Goal: Complete application form: Complete application form

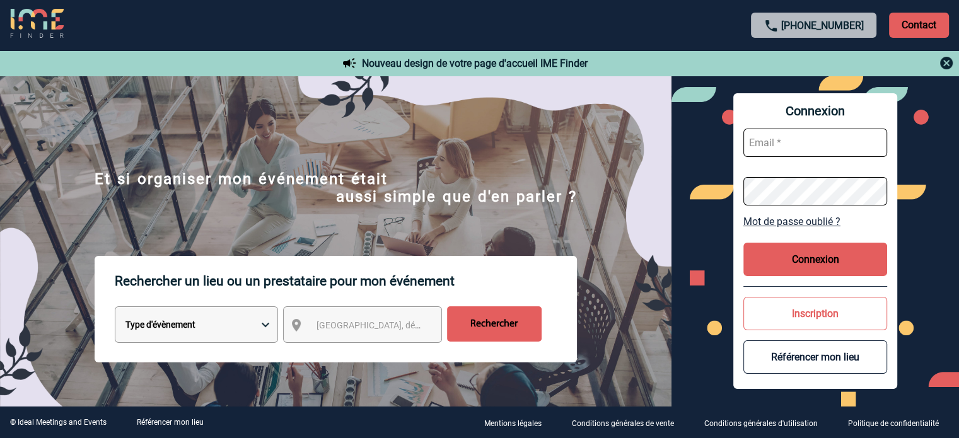
type input "eperiou@ime-groupe.com"
drag, startPoint x: 824, startPoint y: 259, endPoint x: 805, endPoint y: 262, distance: 19.7
click at [824, 259] on button "Connexion" at bounding box center [816, 259] width 144 height 33
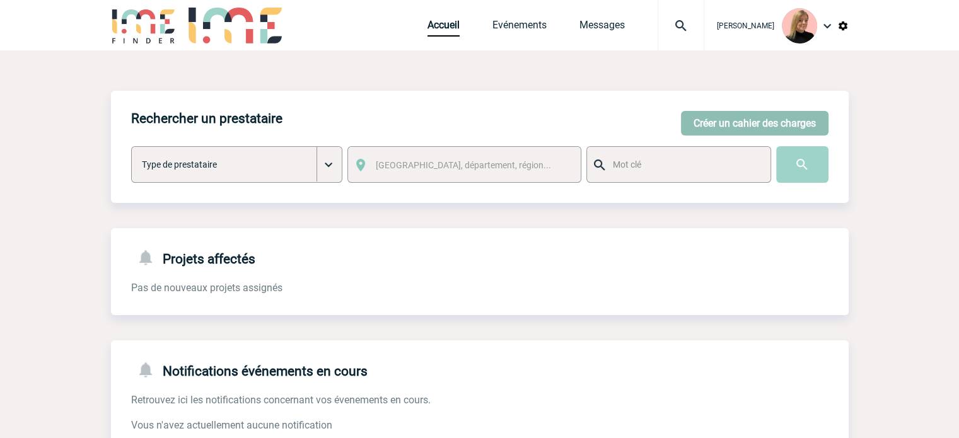
click at [717, 126] on button "Créer un cahier des charges" at bounding box center [755, 123] width 148 height 25
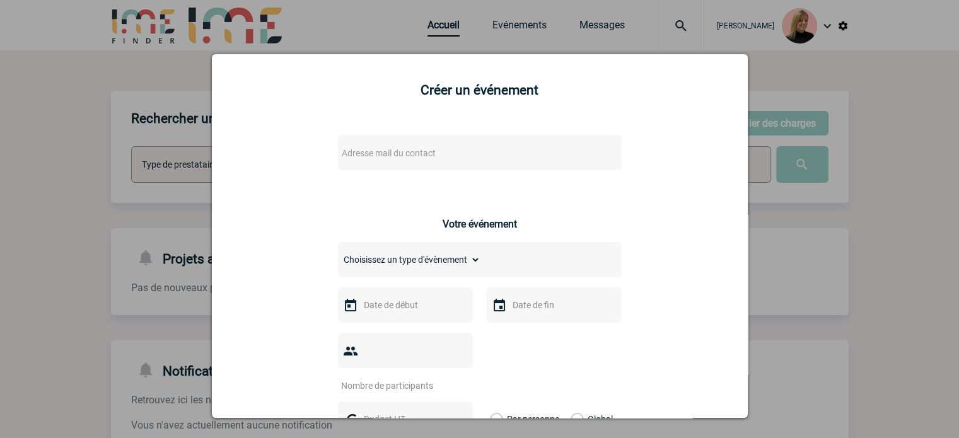
click at [394, 152] on span "Adresse mail du contact" at bounding box center [389, 153] width 94 height 10
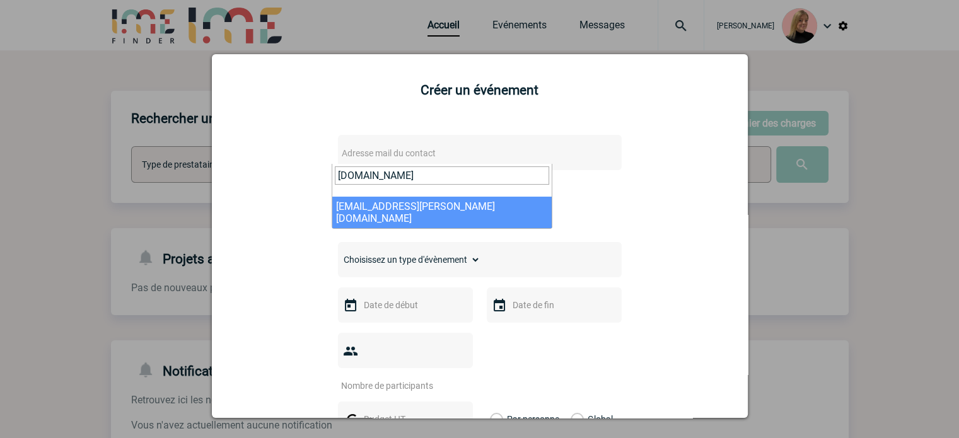
type input "romane.ru"
select select "131540"
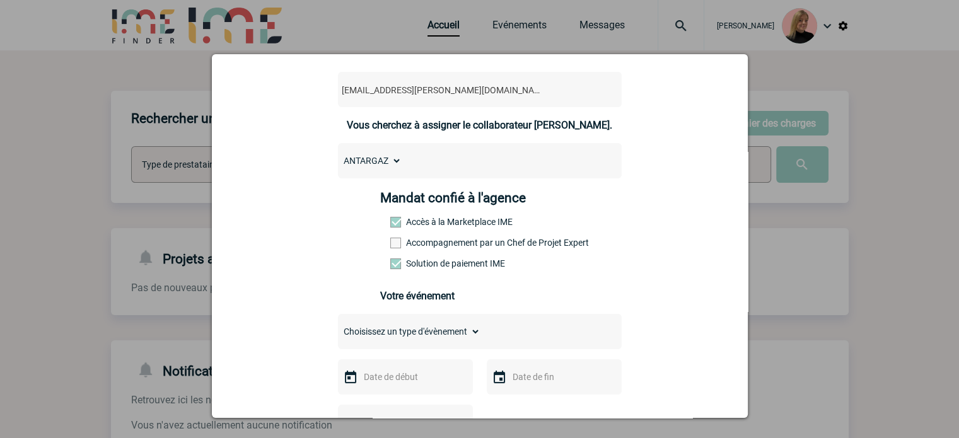
click at [440, 246] on label "Accompagnement par un Chef de Projet Expert" at bounding box center [417, 243] width 55 height 10
click at [0, 0] on input "Accompagnement par un Chef de Projet Expert" at bounding box center [0, 0] width 0 height 0
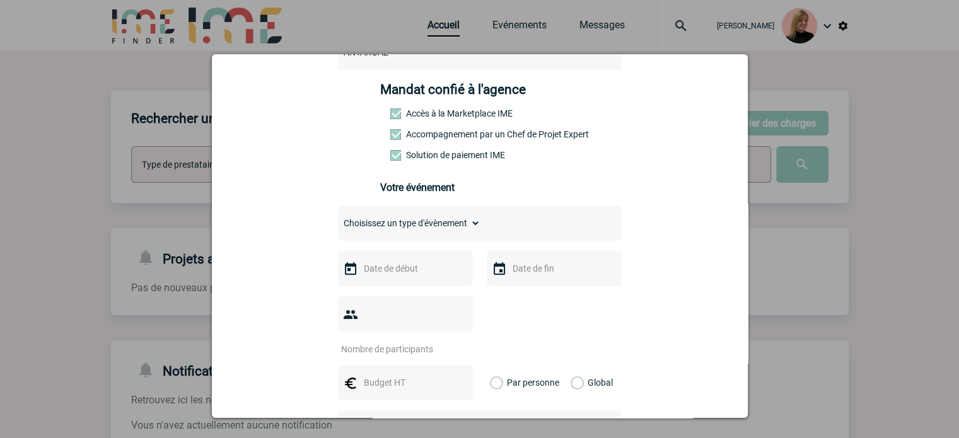
scroll to position [189, 0]
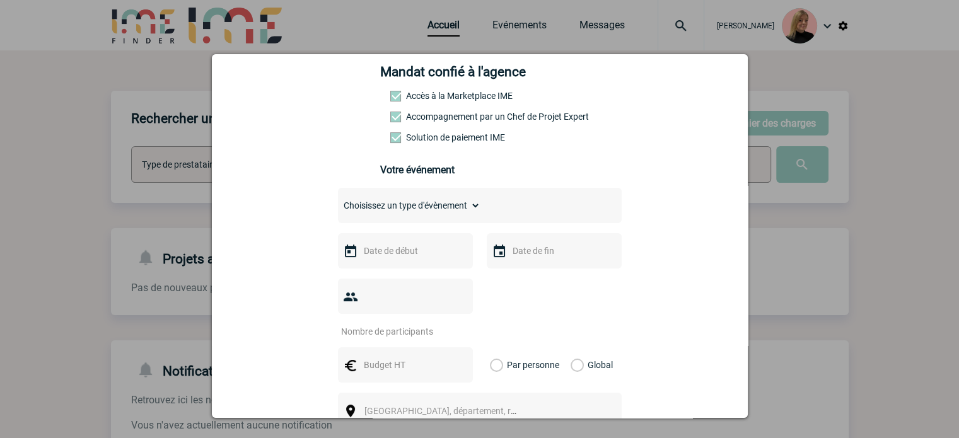
click at [429, 211] on select "Choisissez un type d'évènement Séminaire avec nuitée Séminaire sans nuitée Repa…" at bounding box center [409, 206] width 143 height 18
select select "4"
click at [338, 201] on select "Choisissez un type d'évènement Séminaire avec nuitée Séminaire sans nuitée Repa…" at bounding box center [409, 206] width 143 height 18
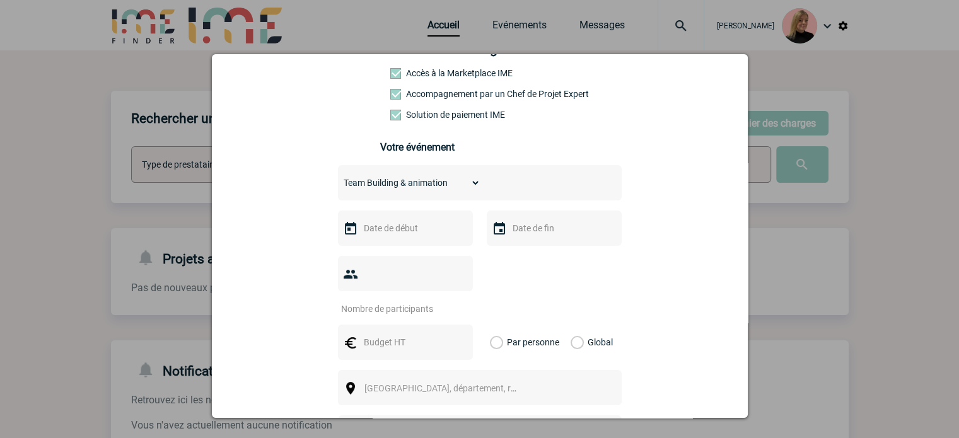
scroll to position [252, 0]
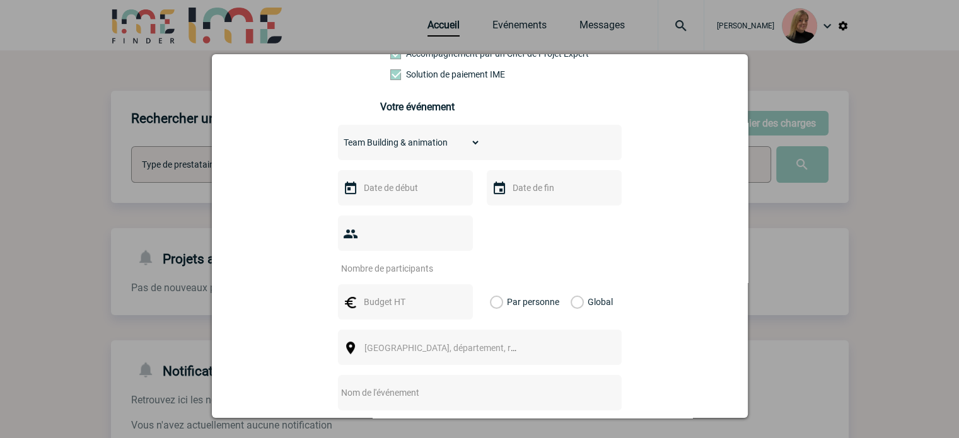
click at [415, 191] on input "text" at bounding box center [404, 188] width 87 height 16
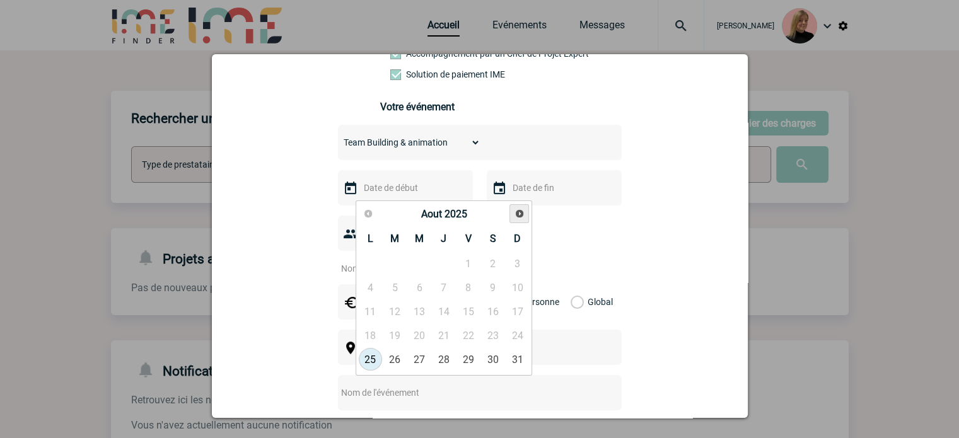
click at [515, 214] on span "Suivant" at bounding box center [520, 214] width 10 height 10
click at [522, 212] on span "Suivant" at bounding box center [520, 214] width 10 height 10
click at [439, 262] on link "2" at bounding box center [443, 263] width 23 height 23
type input "02-10-2025"
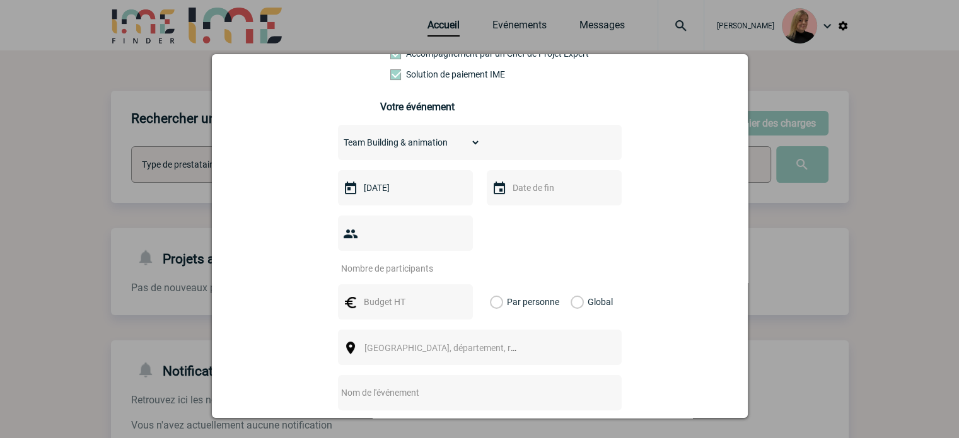
click at [532, 201] on body "Estelle PERIOU Accueil Evénements 0" at bounding box center [479, 320] width 959 height 641
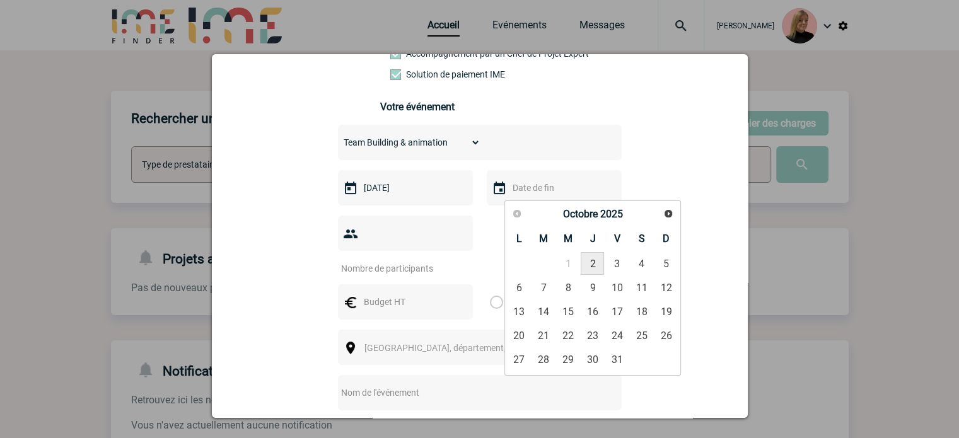
click at [412, 260] on input "number" at bounding box center [397, 268] width 119 height 16
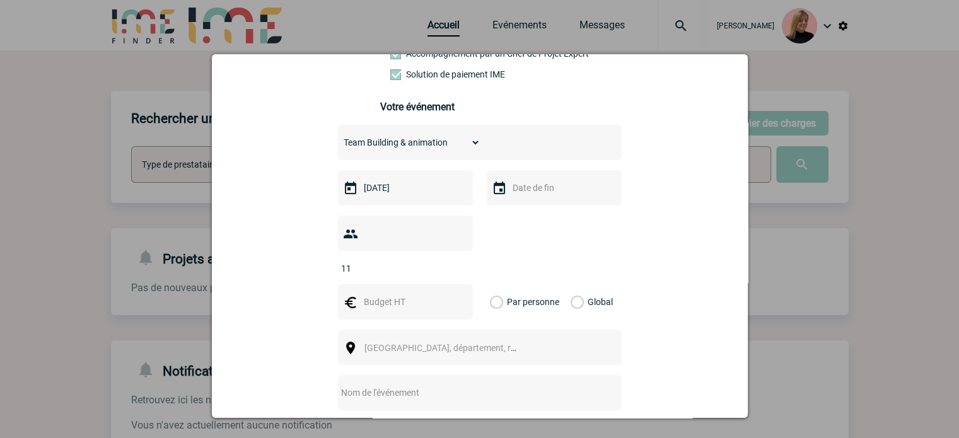
type input "11"
click at [579, 284] on label "Global" at bounding box center [575, 301] width 8 height 35
click at [0, 0] on input "Global" at bounding box center [0, 0] width 0 height 0
click at [423, 294] on input "text" at bounding box center [404, 302] width 87 height 16
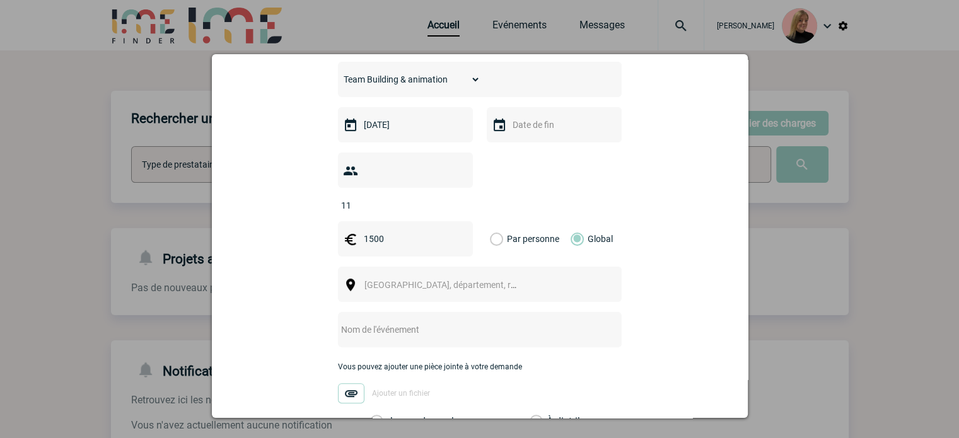
type input "1500"
click at [445, 280] on span "[GEOGRAPHIC_DATA], département, région..." at bounding box center [451, 285] width 175 height 10
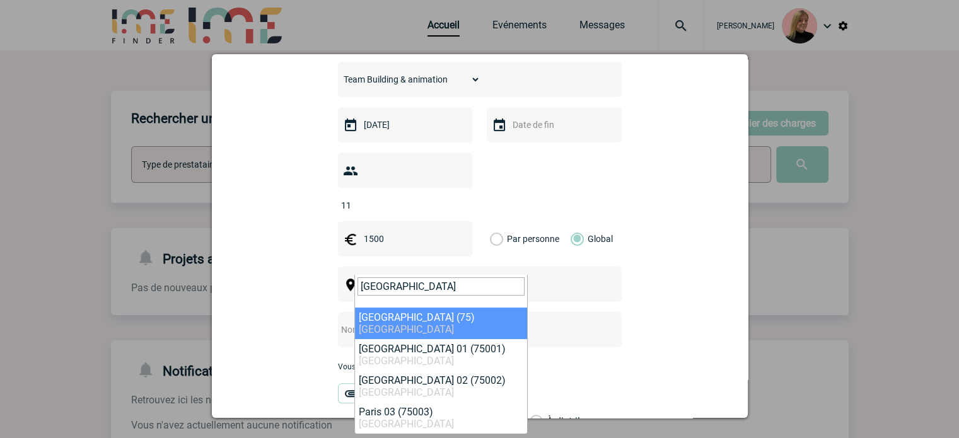
type input "Paris"
select select "3"
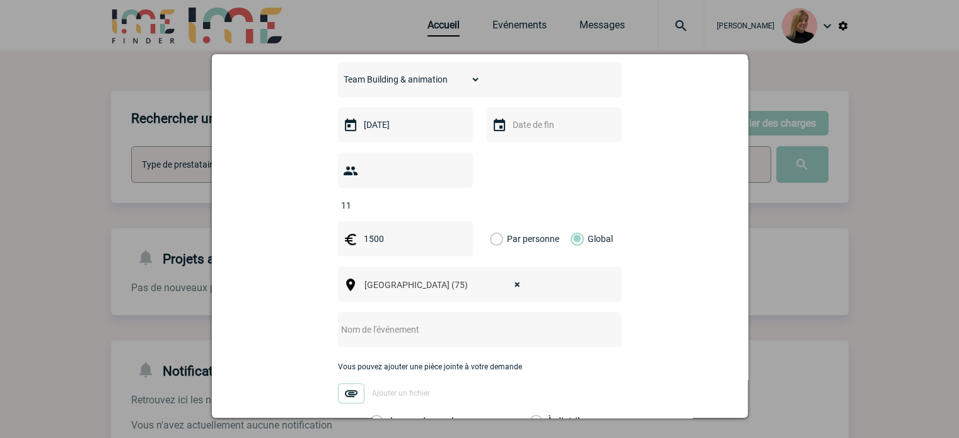
click at [381, 322] on input "text" at bounding box center [463, 330] width 250 height 16
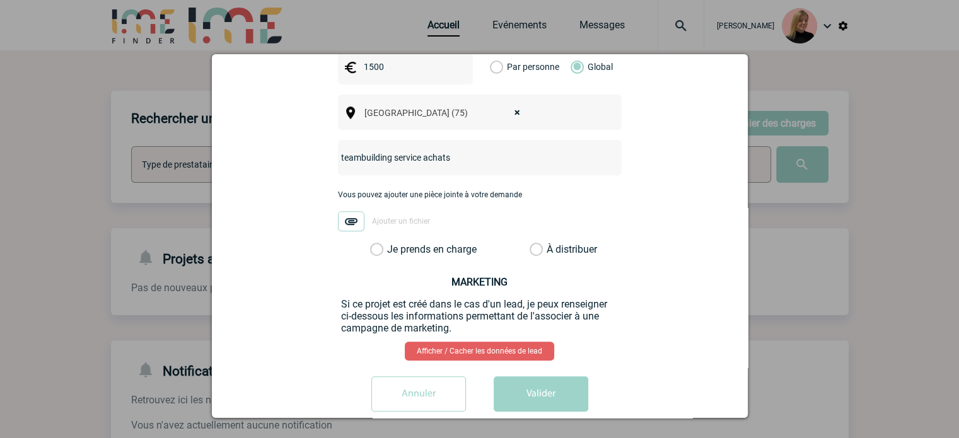
scroll to position [491, 0]
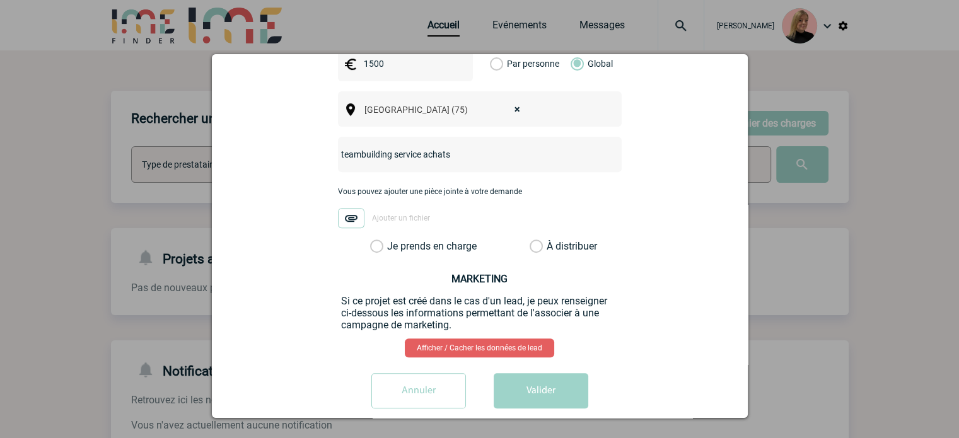
type input "teambuilding service achats"
click at [392, 240] on label "Je prends en charge" at bounding box center [380, 246] width 21 height 13
click at [0, 0] on input "Je prends en charge" at bounding box center [0, 0] width 0 height 0
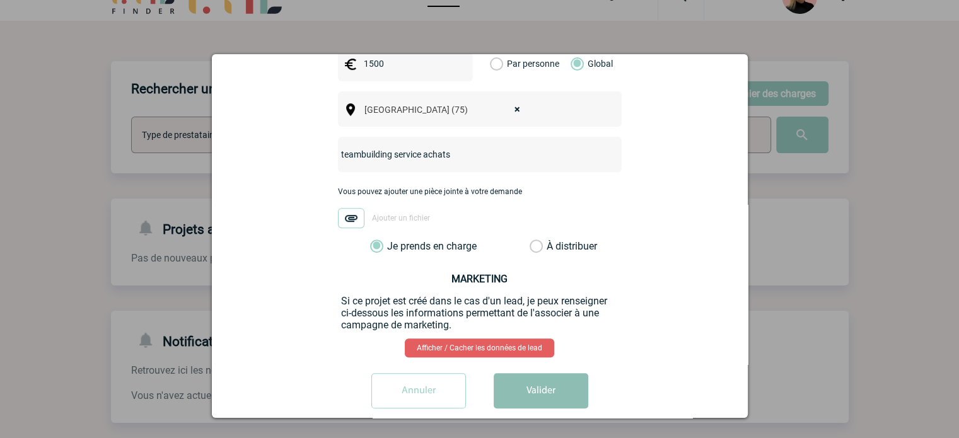
scroll to position [189, 0]
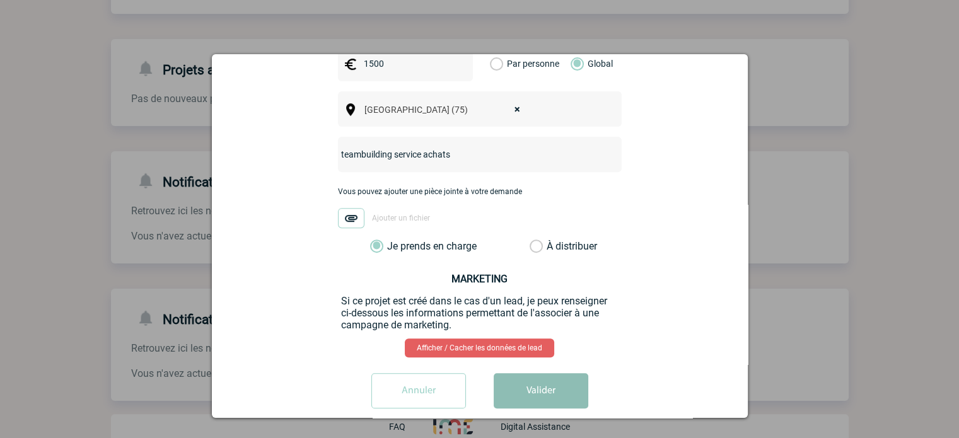
click at [515, 373] on button "Valider" at bounding box center [541, 390] width 95 height 35
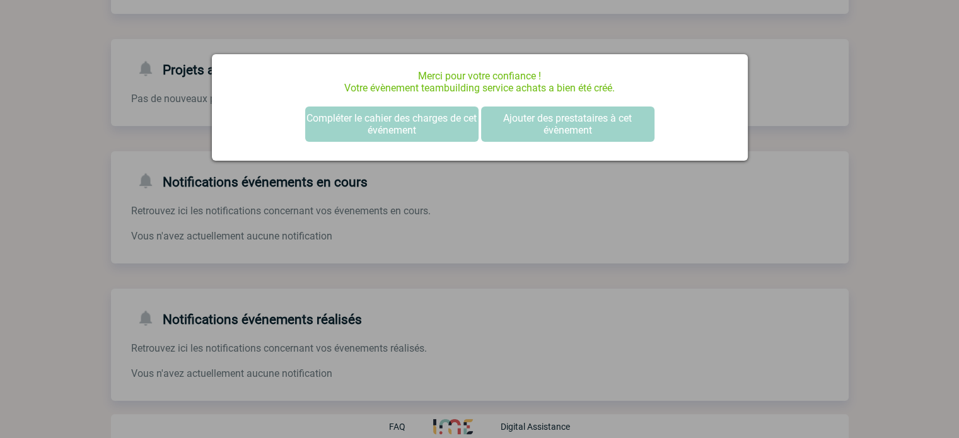
scroll to position [0, 0]
click at [334, 112] on button "Compléter le cahier des charges de cet événement" at bounding box center [391, 124] width 173 height 35
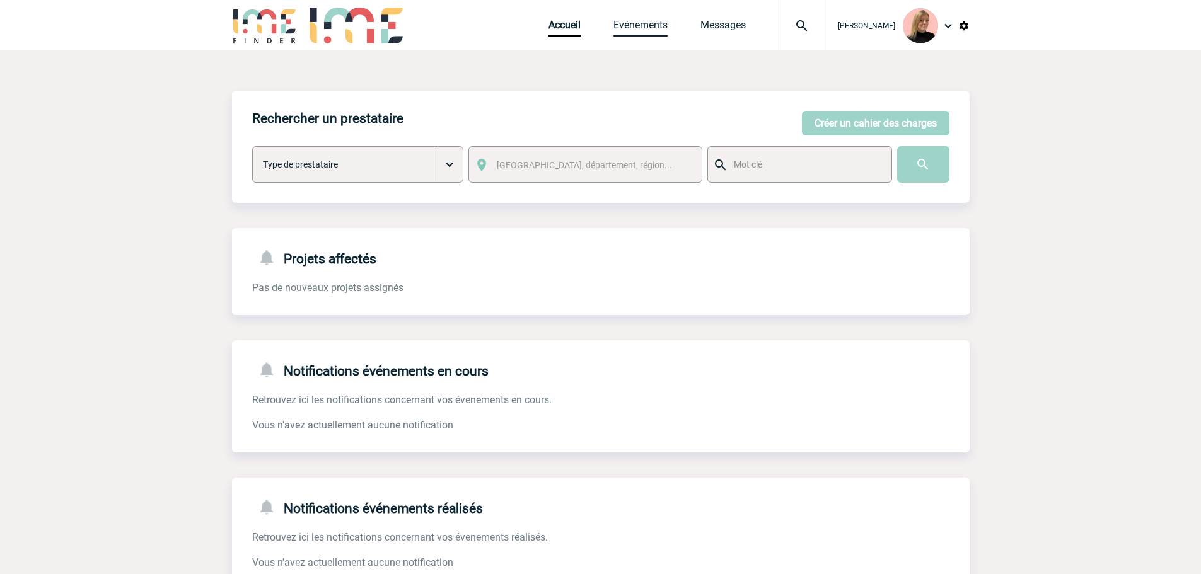
click at [667, 33] on link "Evénements" at bounding box center [641, 28] width 54 height 18
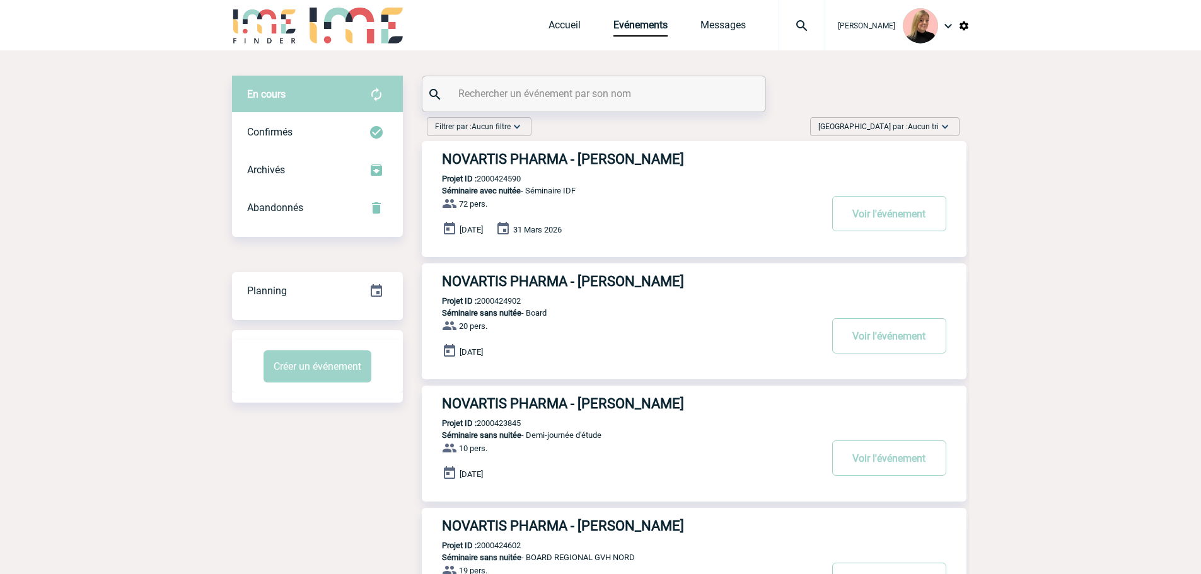
click at [875, 117] on div "Trier par : Aucun tri Aucun tri Date d'événement Date d'événement Date demande …" at bounding box center [884, 126] width 149 height 19
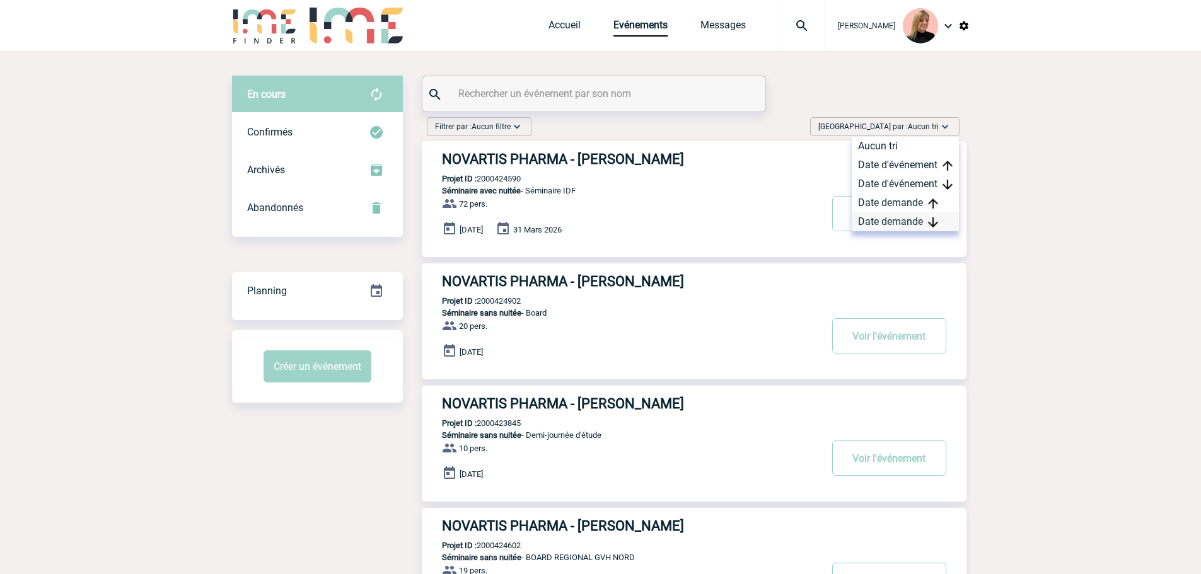
click at [887, 216] on div "Date demande" at bounding box center [905, 222] width 107 height 19
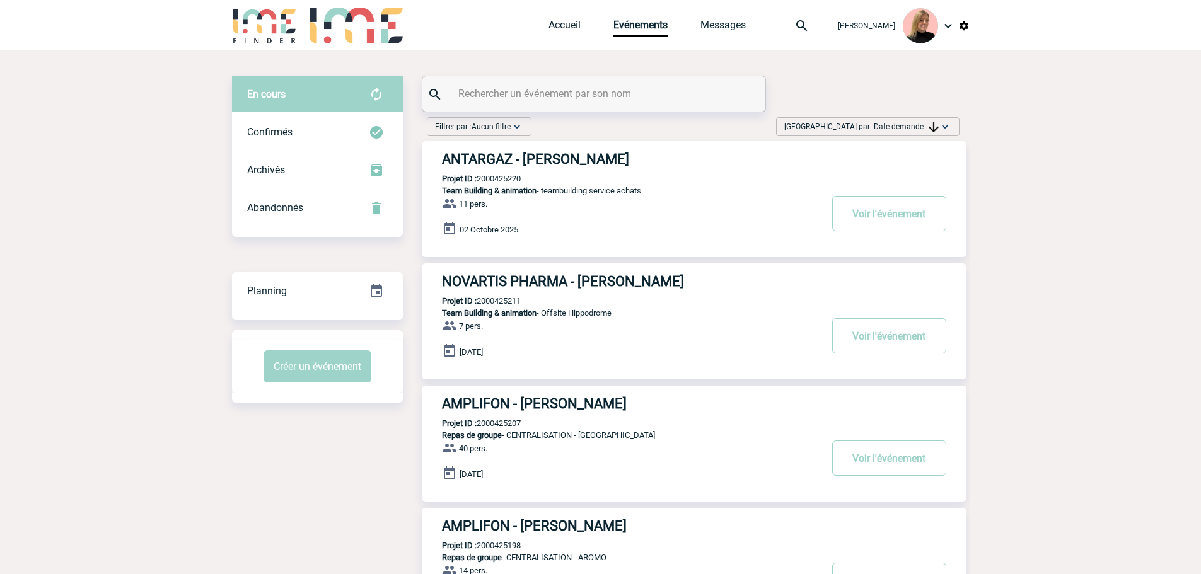
click at [506, 181] on p "Projet ID : 2000425220" at bounding box center [471, 178] width 99 height 9
copy p "2000425220"
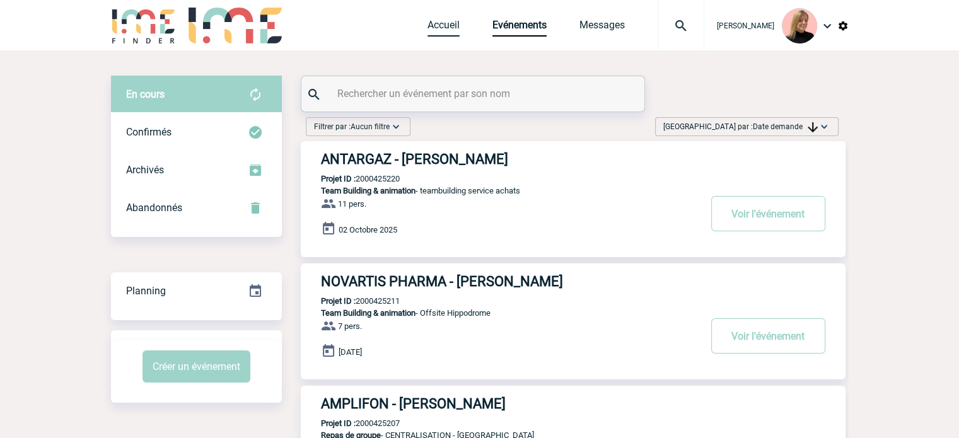
click at [460, 27] on link "Accueil" at bounding box center [444, 28] width 32 height 18
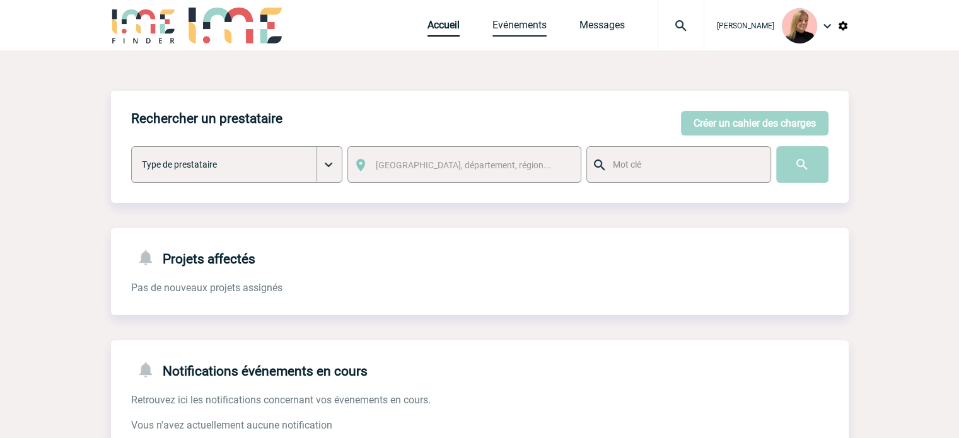
click at [520, 22] on link "Evénements" at bounding box center [520, 28] width 54 height 18
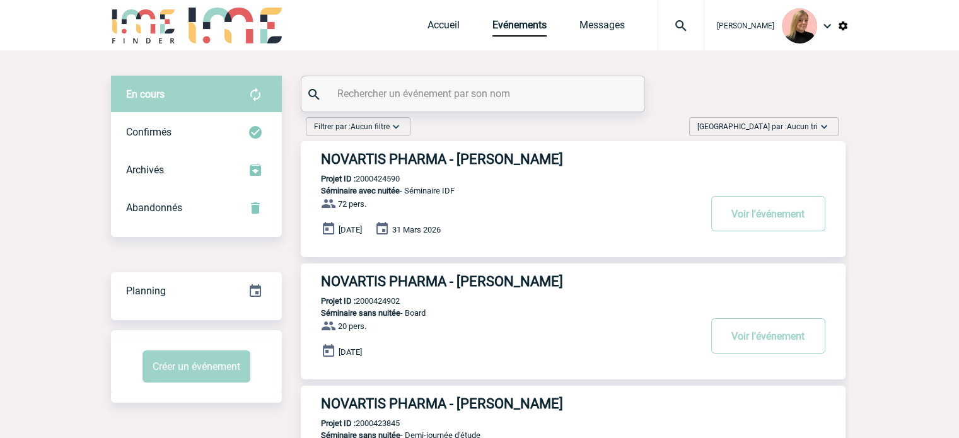
click at [812, 125] on span "Aucun tri" at bounding box center [802, 126] width 31 height 9
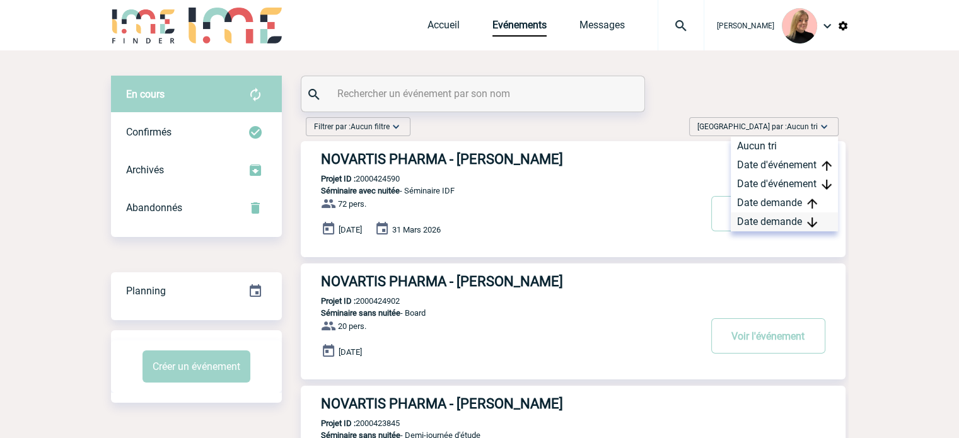
click at [768, 217] on div "Date demande" at bounding box center [784, 222] width 107 height 19
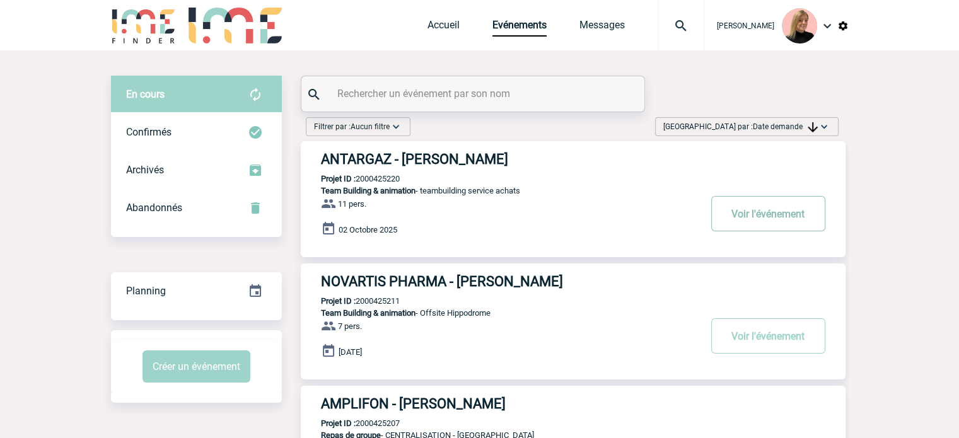
click at [762, 224] on button "Voir l'événement" at bounding box center [768, 213] width 114 height 35
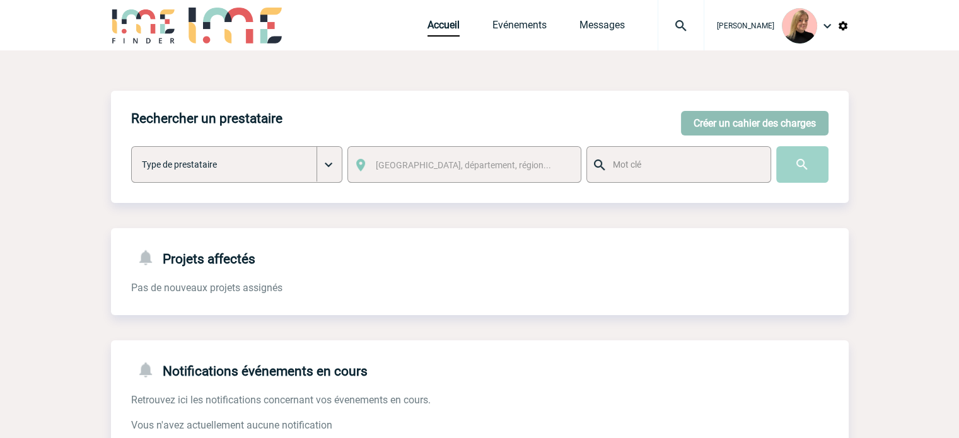
click at [753, 119] on button "Créer un cahier des charges" at bounding box center [755, 123] width 148 height 25
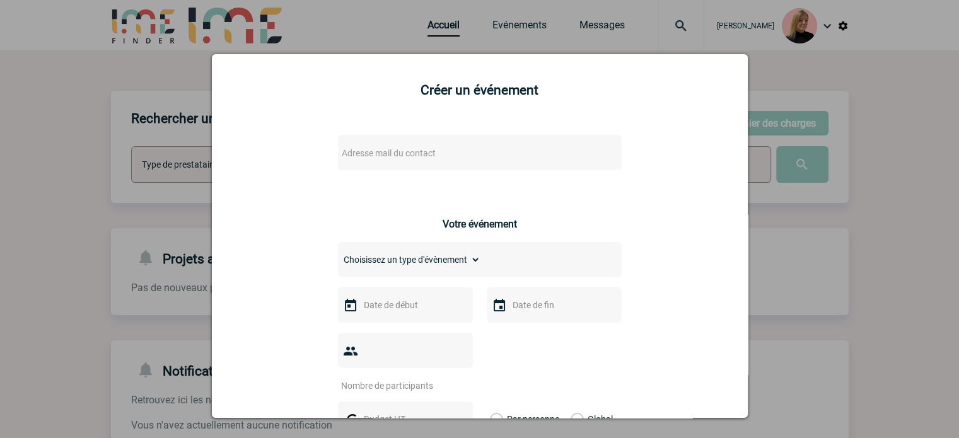
click at [457, 163] on div "Adresse mail du contact" at bounding box center [480, 152] width 284 height 35
click at [455, 153] on span "Adresse mail du contact" at bounding box center [447, 153] width 221 height 18
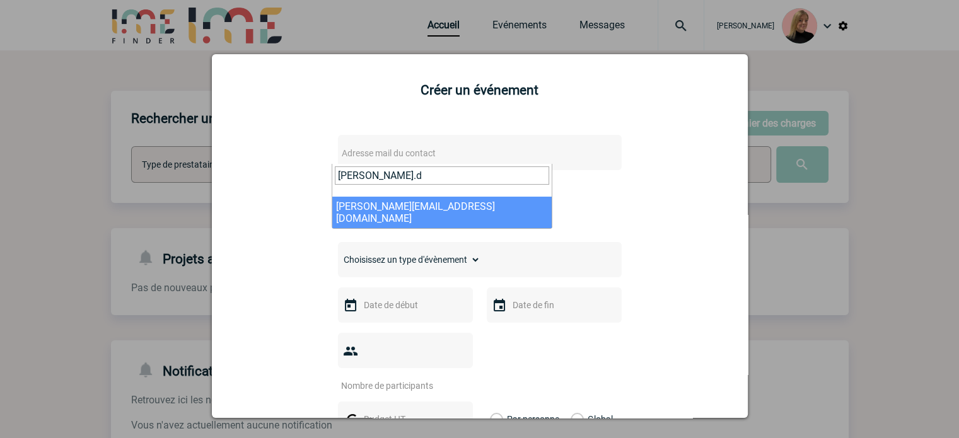
type input "elizabet.d"
select select "132502"
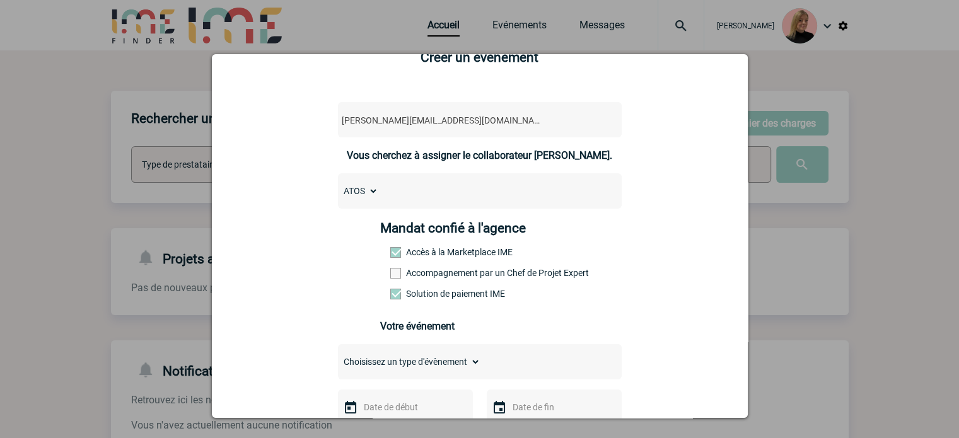
scroll to position [63, 0]
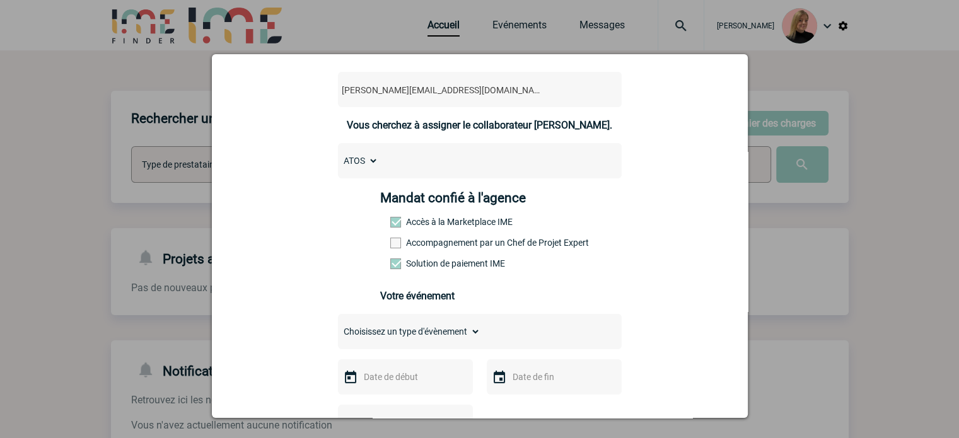
click at [446, 242] on label "Accompagnement par un Chef de Projet Expert" at bounding box center [417, 243] width 55 height 10
click at [0, 0] on input "Accompagnement par un Chef de Projet Expert" at bounding box center [0, 0] width 0 height 0
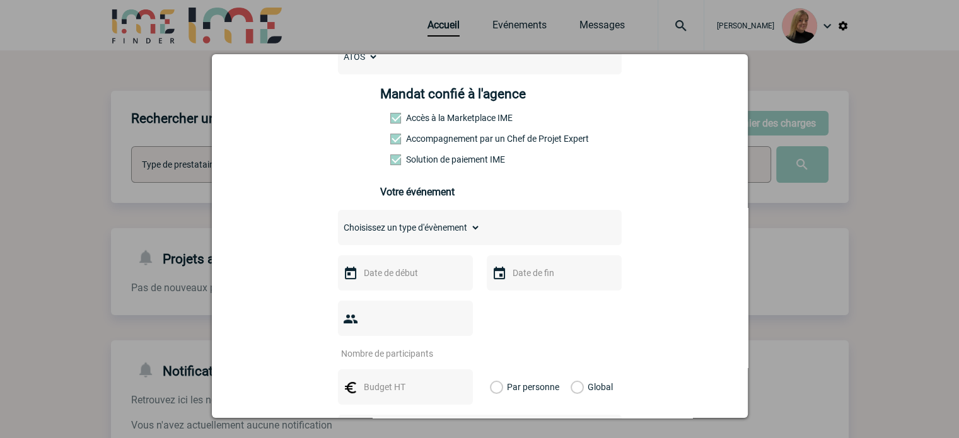
scroll to position [189, 0]
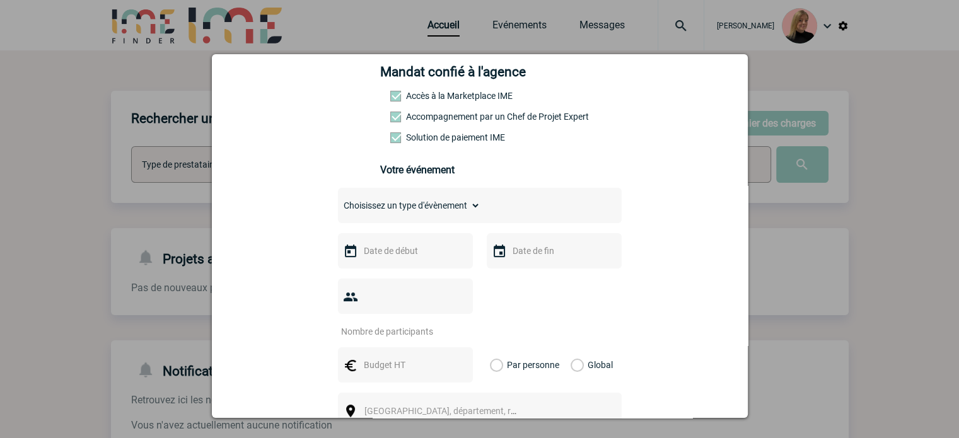
click at [444, 209] on select "Choisissez un type d'évènement Séminaire avec nuitée Séminaire sans nuitée Repa…" at bounding box center [409, 206] width 143 height 18
select select "1"
click at [338, 201] on select "Choisissez un type d'évènement Séminaire avec nuitée Séminaire sans nuitée Repa…" at bounding box center [409, 206] width 143 height 18
click at [388, 258] on input "text" at bounding box center [404, 251] width 87 height 16
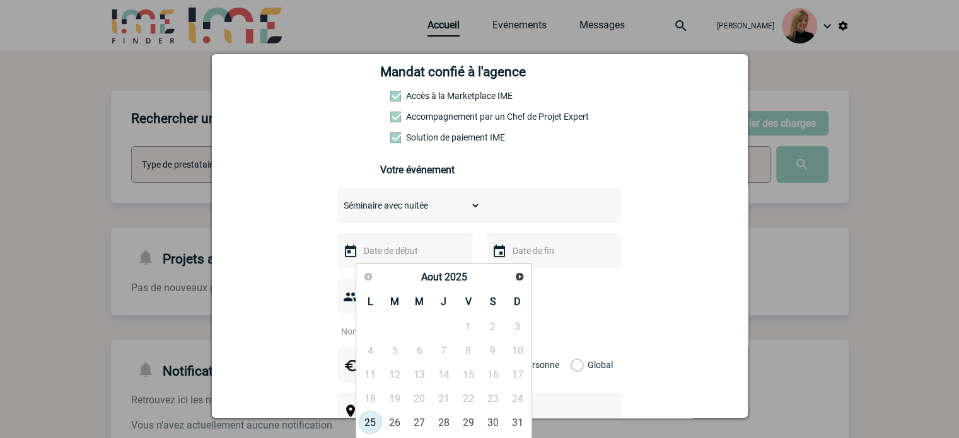
click at [516, 278] on span "Suivant" at bounding box center [520, 277] width 10 height 10
click at [393, 324] on link "2" at bounding box center [394, 326] width 23 height 23
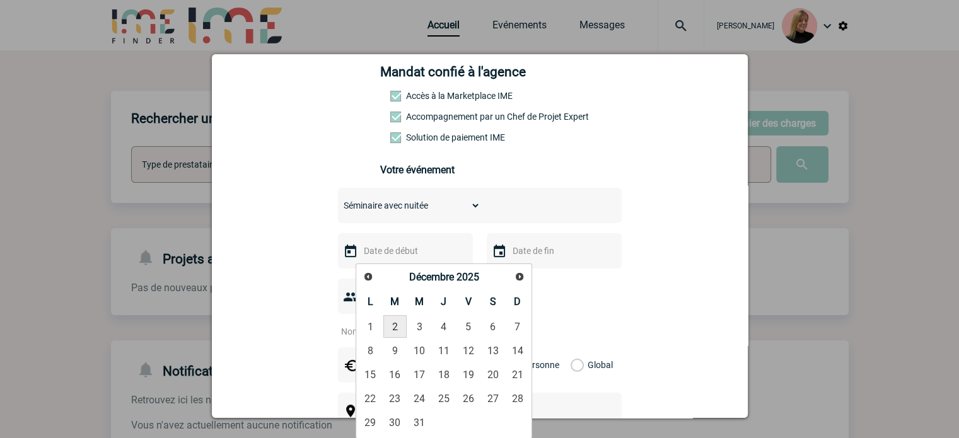
type input "02-12-2025"
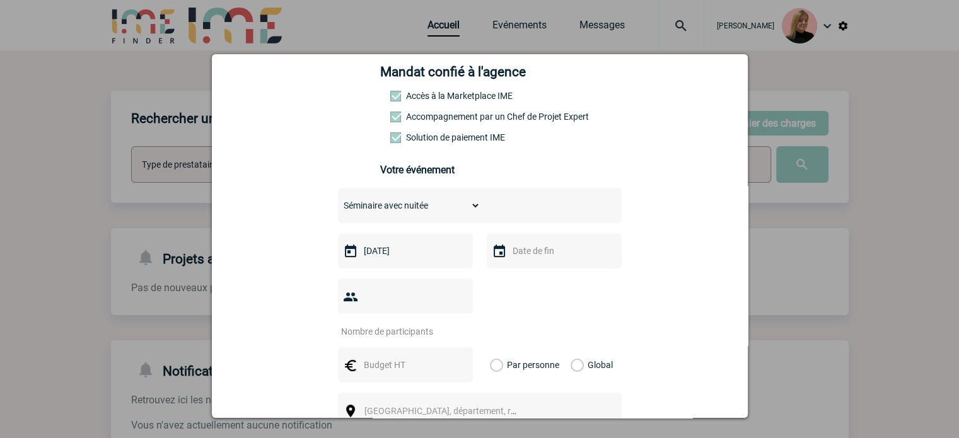
click at [536, 257] on input "text" at bounding box center [553, 251] width 87 height 16
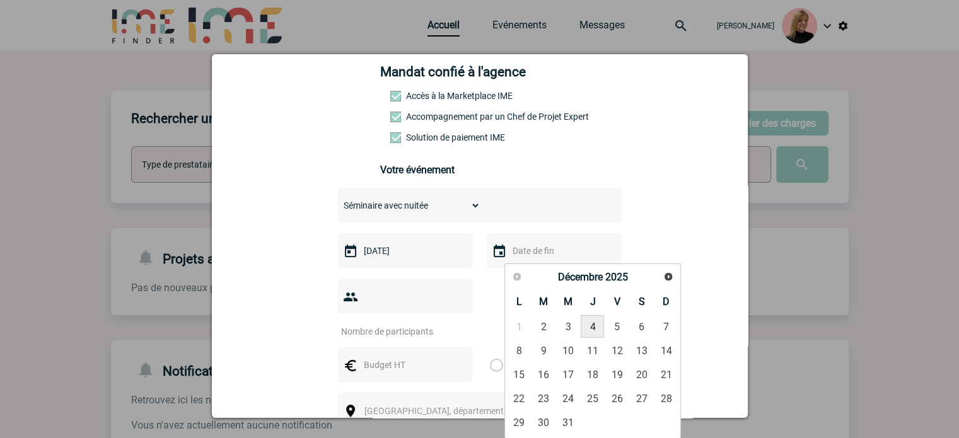
click at [585, 324] on link "4" at bounding box center [592, 326] width 23 height 23
type input "04-12-2025"
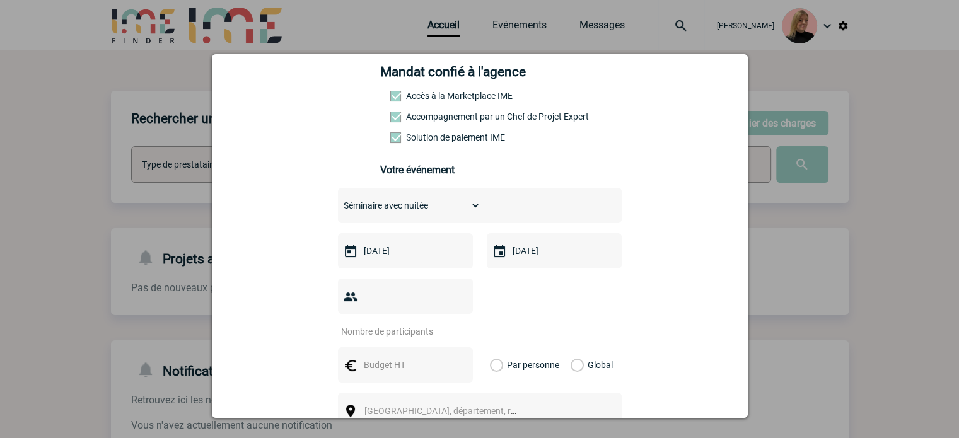
scroll to position [252, 0]
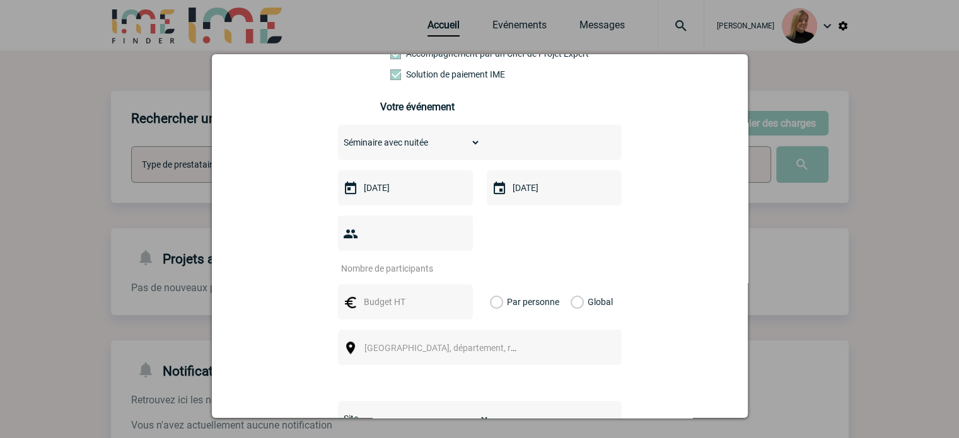
click at [407, 260] on input "number" at bounding box center [397, 268] width 119 height 16
type input "35"
click at [402, 294] on input "text" at bounding box center [404, 302] width 87 height 16
click at [819, 168] on div at bounding box center [479, 219] width 959 height 438
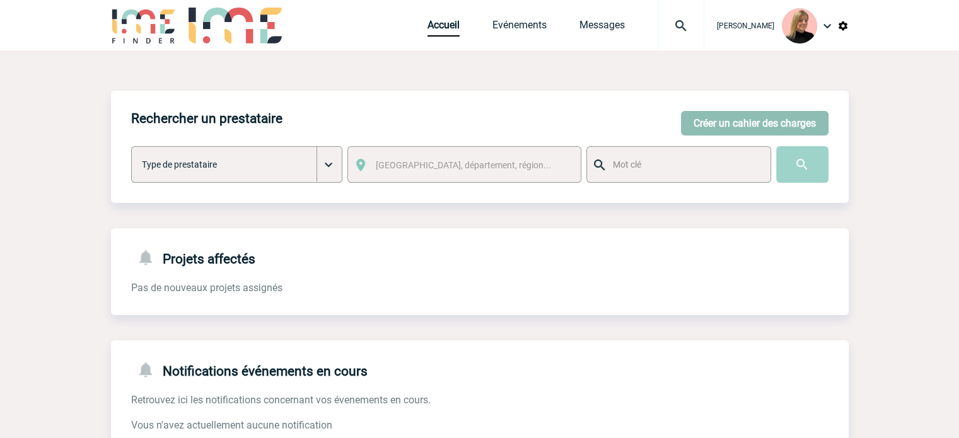
click at [718, 128] on button "Créer un cahier des charges" at bounding box center [755, 123] width 148 height 25
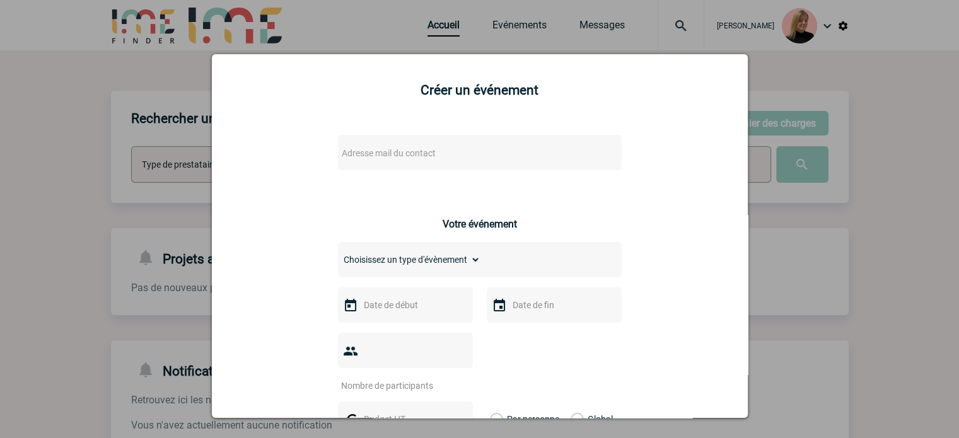
click at [443, 149] on span "Adresse mail du contact" at bounding box center [447, 153] width 221 height 18
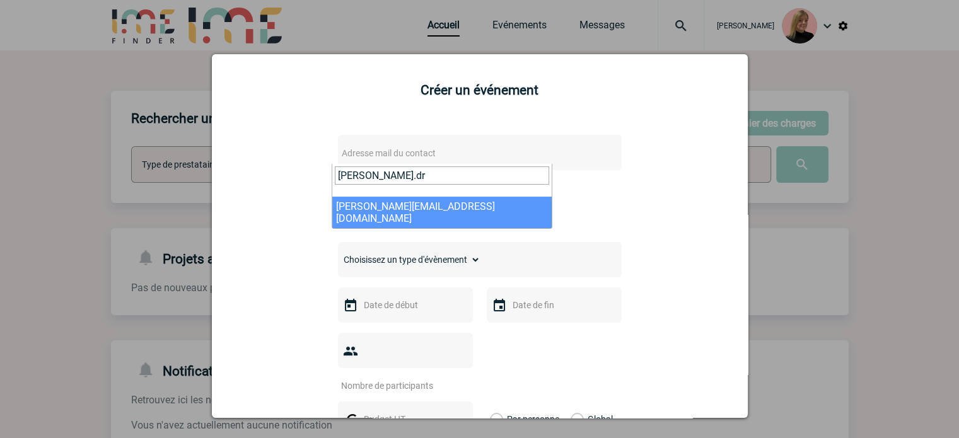
type input "elizabet.dr"
select select "132502"
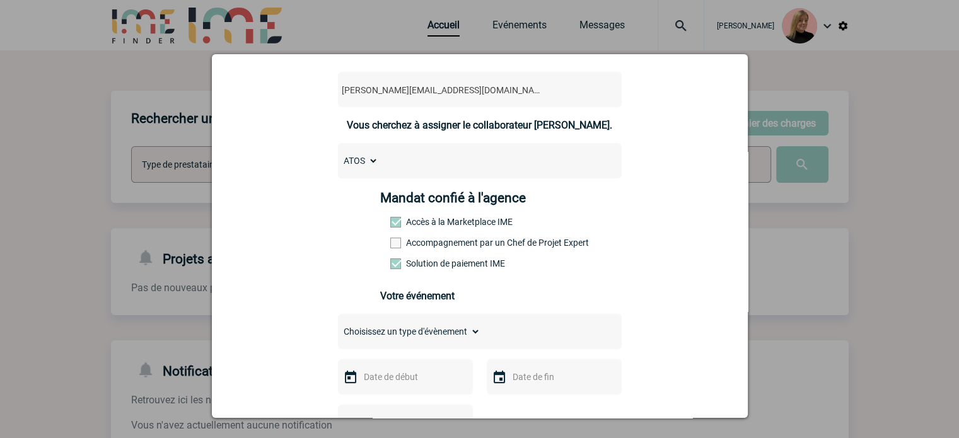
click at [418, 243] on label "Accompagnement par un Chef de Projet Expert" at bounding box center [417, 243] width 55 height 10
click at [0, 0] on input "Accompagnement par un Chef de Projet Expert" at bounding box center [0, 0] width 0 height 0
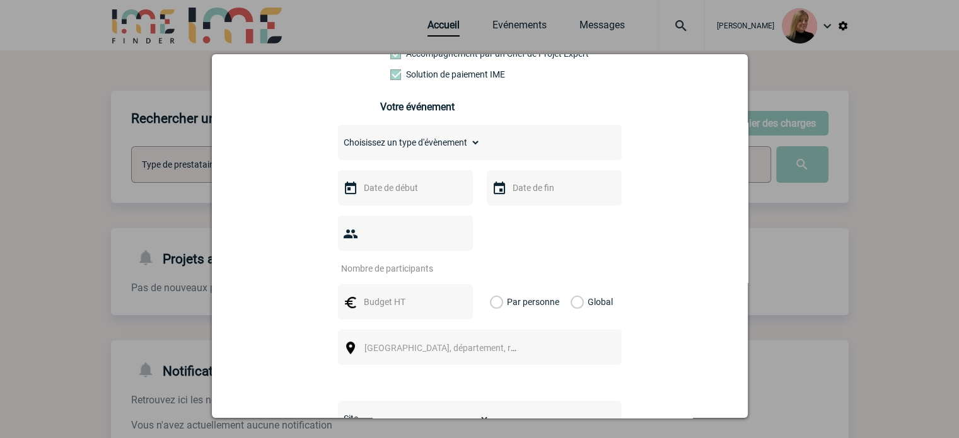
click at [408, 140] on select "Choisissez un type d'évènement Séminaire avec nuitée Séminaire sans nuitée Repa…" at bounding box center [409, 143] width 143 height 18
select select "1"
click at [338, 137] on select "Choisissez un type d'évènement Séminaire avec nuitée Séminaire sans nuitée Repa…" at bounding box center [409, 143] width 143 height 18
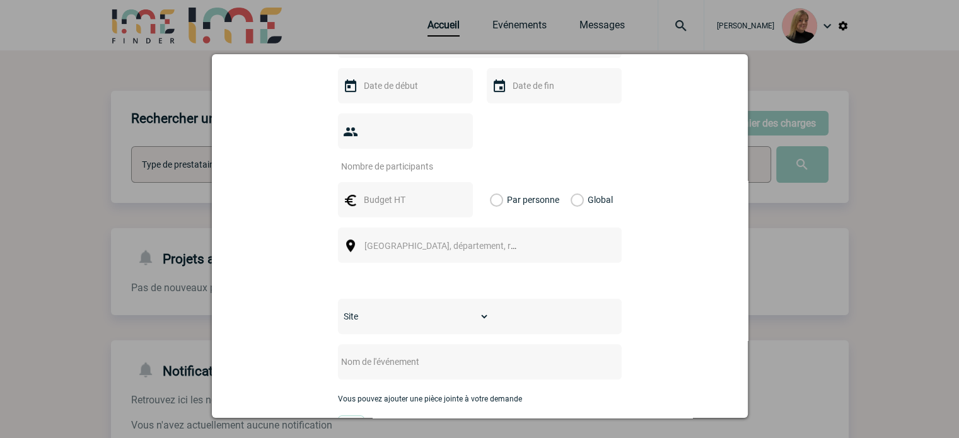
scroll to position [378, 0]
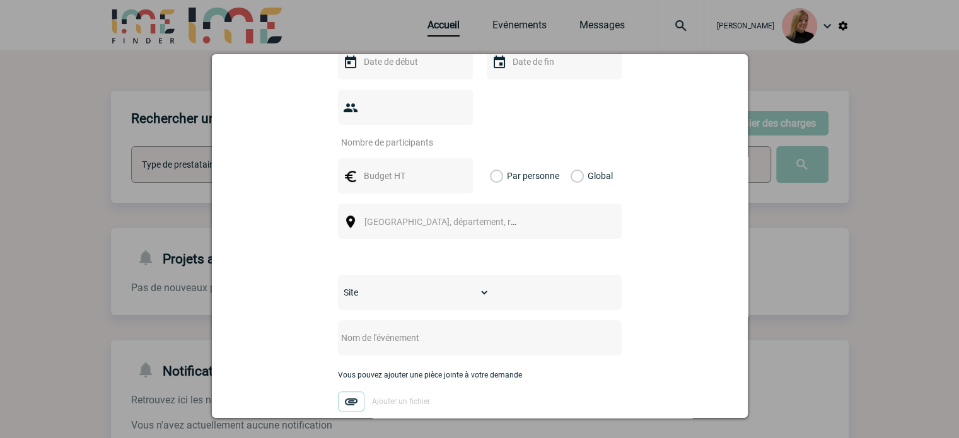
click at [387, 75] on div at bounding box center [405, 61] width 135 height 35
click at [391, 69] on input "text" at bounding box center [404, 62] width 87 height 16
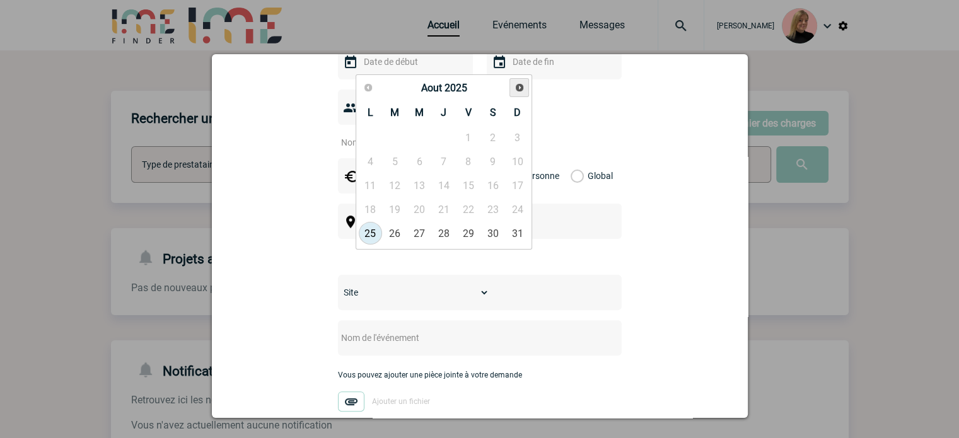
click at [520, 93] on link "Suivant" at bounding box center [520, 88] width 20 height 20
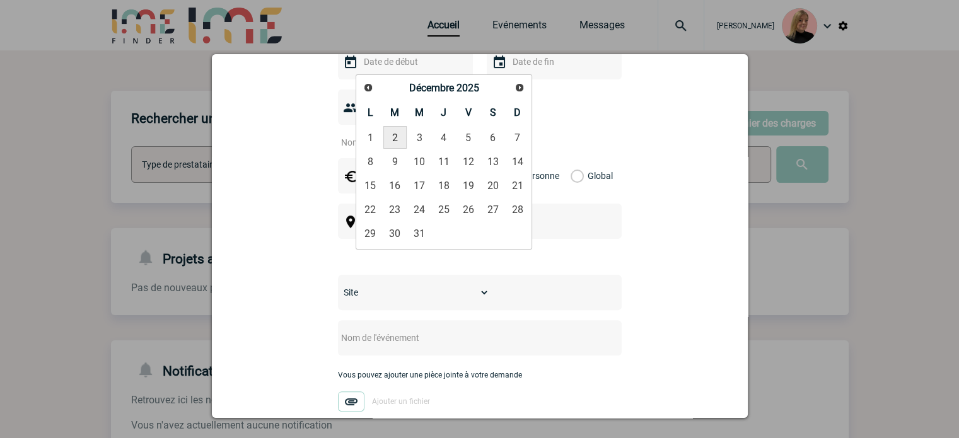
click at [398, 137] on link "2" at bounding box center [394, 137] width 23 height 23
type input "02-12-2025"
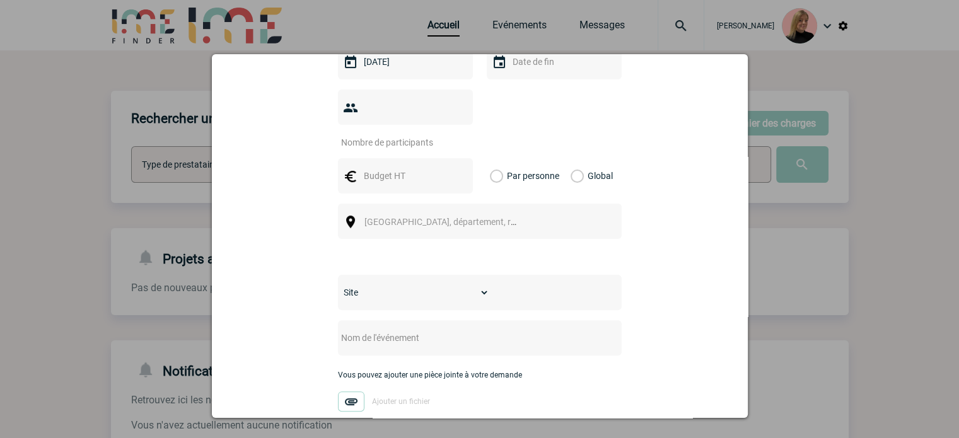
click at [517, 70] on input "text" at bounding box center [553, 62] width 87 height 16
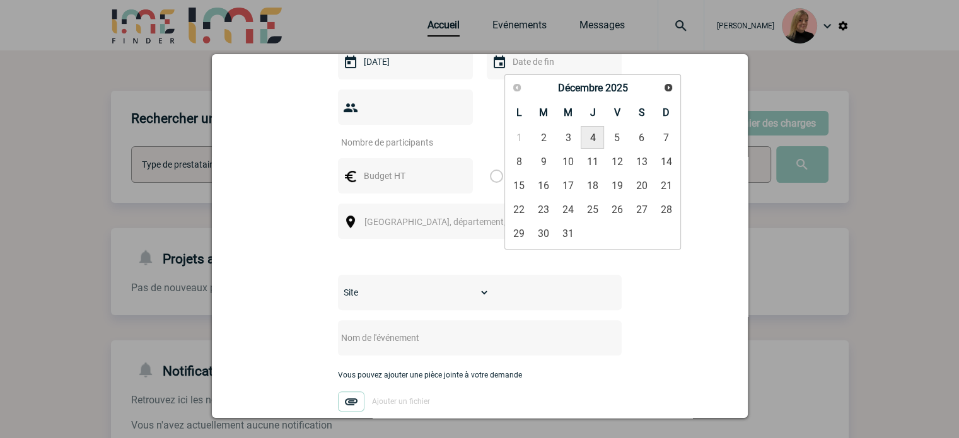
click at [588, 133] on link "4" at bounding box center [592, 137] width 23 height 23
type input "04-12-2025"
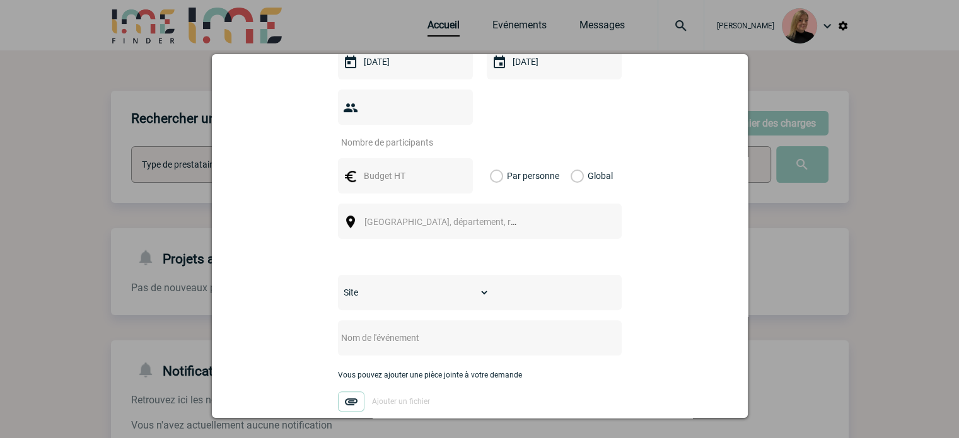
click at [399, 102] on div at bounding box center [405, 107] width 135 height 35
click at [395, 134] on input "number" at bounding box center [397, 142] width 119 height 16
type input "35"
click at [574, 158] on label "Global" at bounding box center [575, 175] width 8 height 35
click at [0, 0] on input "Global" at bounding box center [0, 0] width 0 height 0
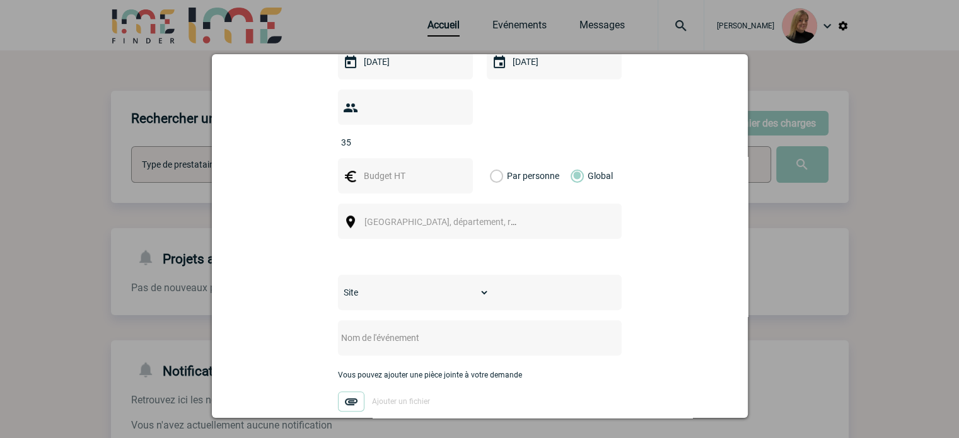
click at [376, 168] on input "text" at bounding box center [404, 176] width 87 height 16
type input "15000"
click at [416, 217] on span "Ville, département, région..." at bounding box center [451, 222] width 175 height 10
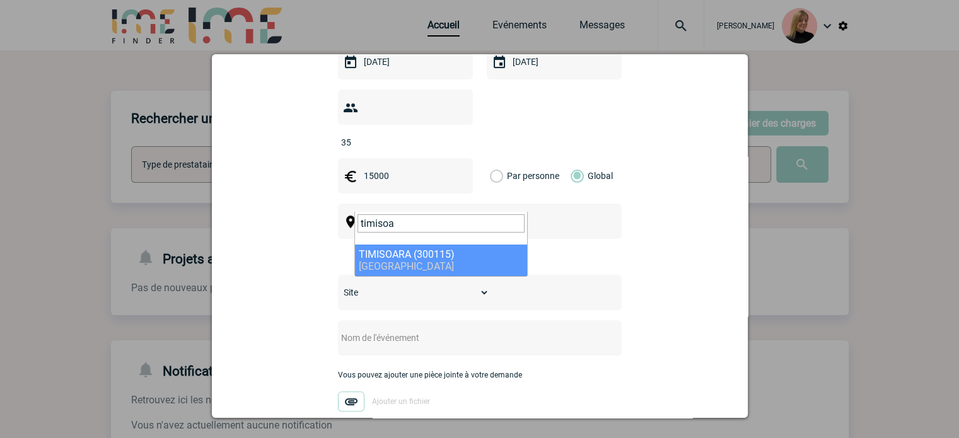
type input "timisoa"
select select "321272"
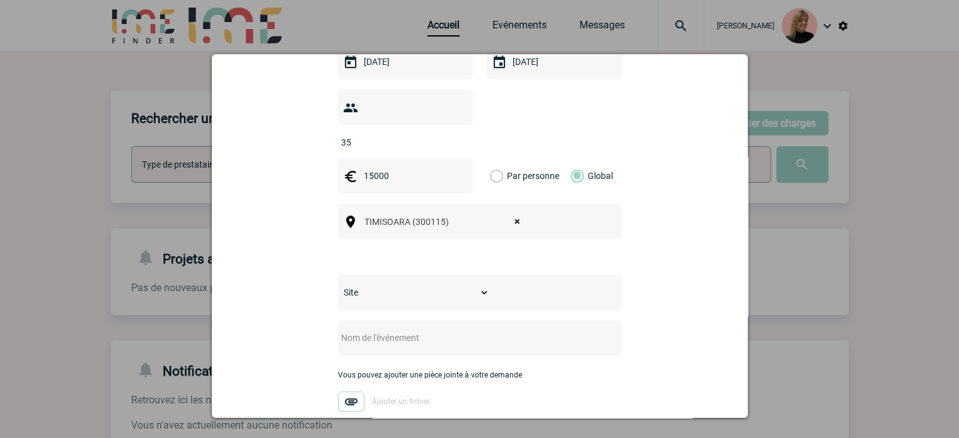
click at [438, 284] on select "Site AMESYS CONSEIL MONTPELLIER INFOGERANCE SAS SPAIN SAU" at bounding box center [413, 293] width 151 height 18
click at [338, 284] on select "Site AMESYS CONSEIL MONTPELLIER INFOGERANCE SAS SPAIN SAU" at bounding box center [413, 293] width 151 height 18
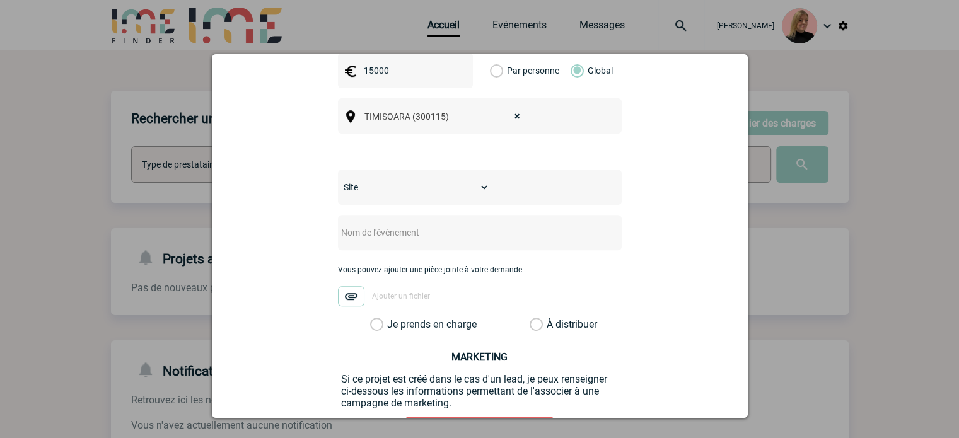
scroll to position [504, 0]
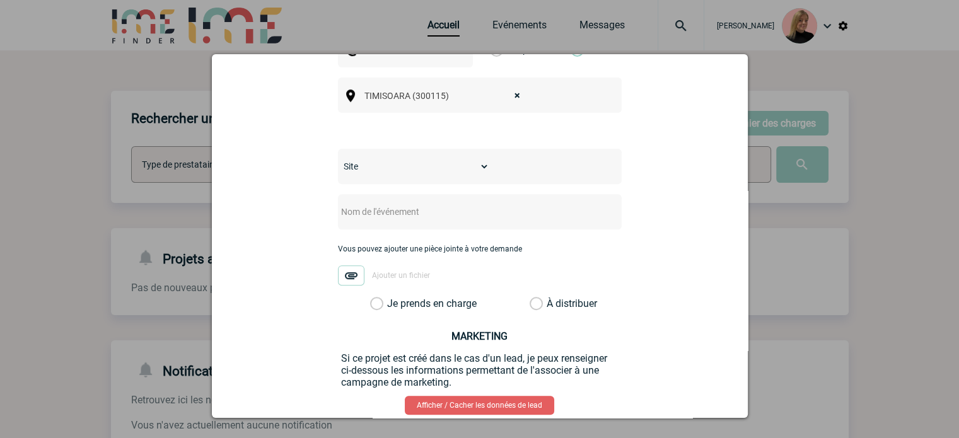
click at [373, 207] on div at bounding box center [480, 211] width 284 height 35
click at [373, 204] on input "text" at bounding box center [463, 212] width 250 height 16
paste input "Atos SEC Ordinary Meeting"
type input "Atos SEC Ordinary Meeting"
click at [378, 298] on label "Je prends en charge" at bounding box center [380, 304] width 21 height 13
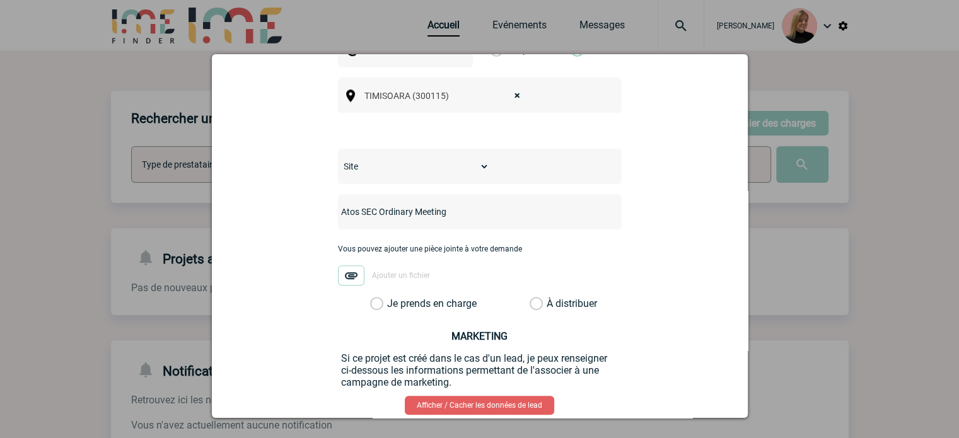
click at [0, 0] on input "Je prends en charge" at bounding box center [0, 0] width 0 height 0
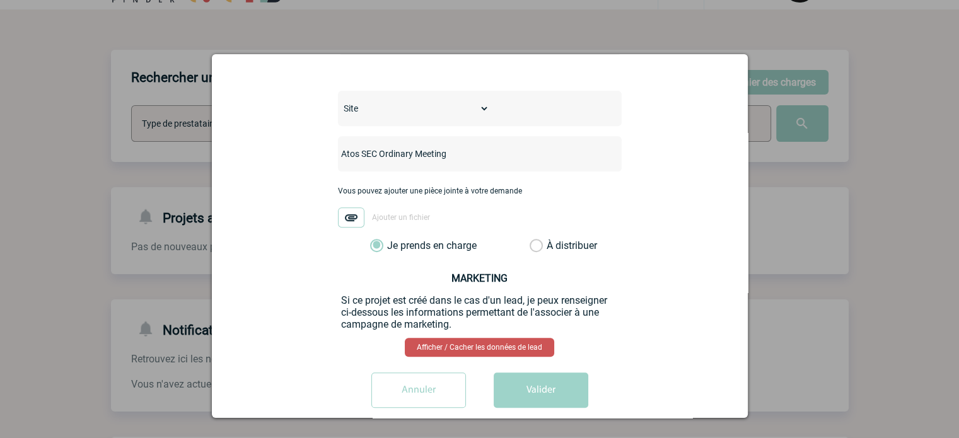
scroll to position [63, 0]
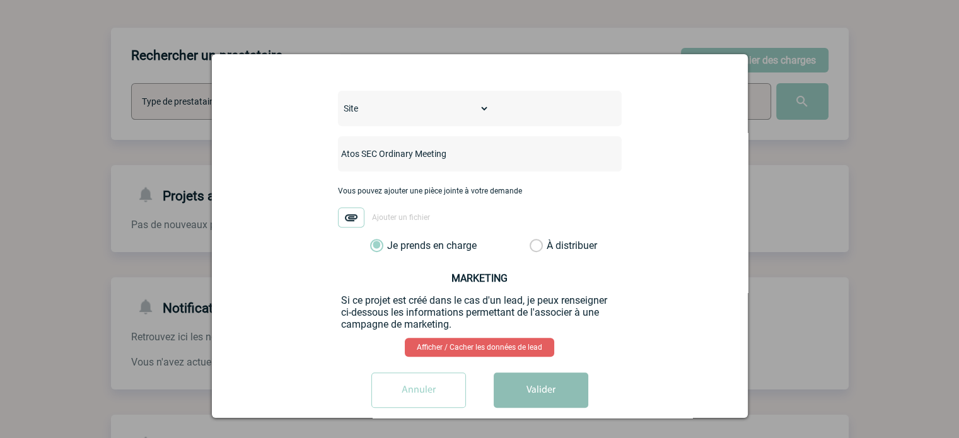
click at [518, 373] on button "Valider" at bounding box center [541, 390] width 95 height 35
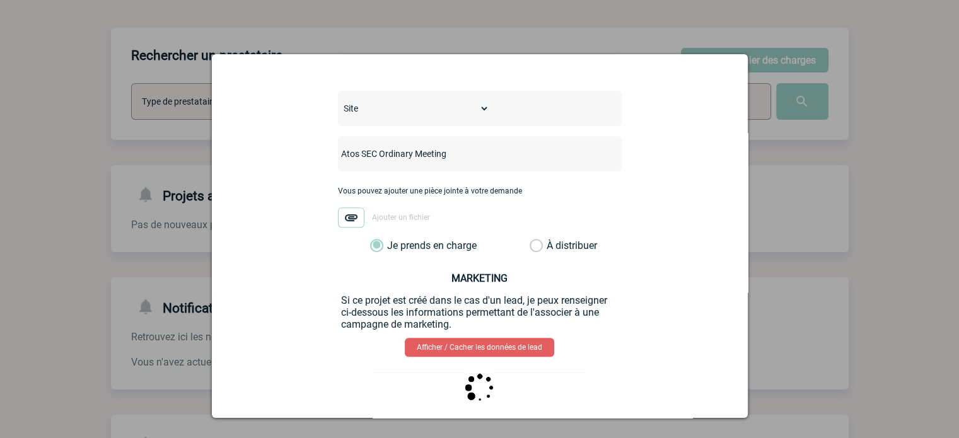
scroll to position [0, 0]
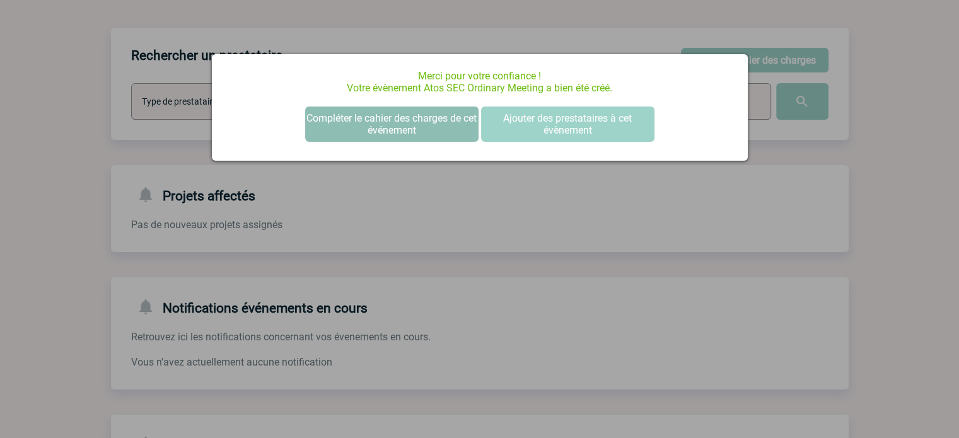
click at [389, 127] on button "Compléter le cahier des charges de cet événement" at bounding box center [391, 124] width 173 height 35
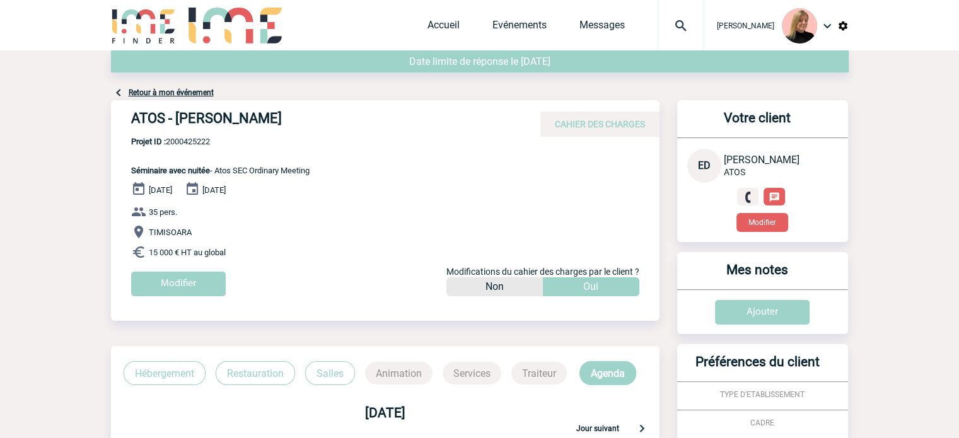
drag, startPoint x: 137, startPoint y: 118, endPoint x: 380, endPoint y: 127, distance: 242.3
click at [377, 127] on h4 "ATOS - Elizabet DRAGOMIROVA" at bounding box center [320, 120] width 378 height 21
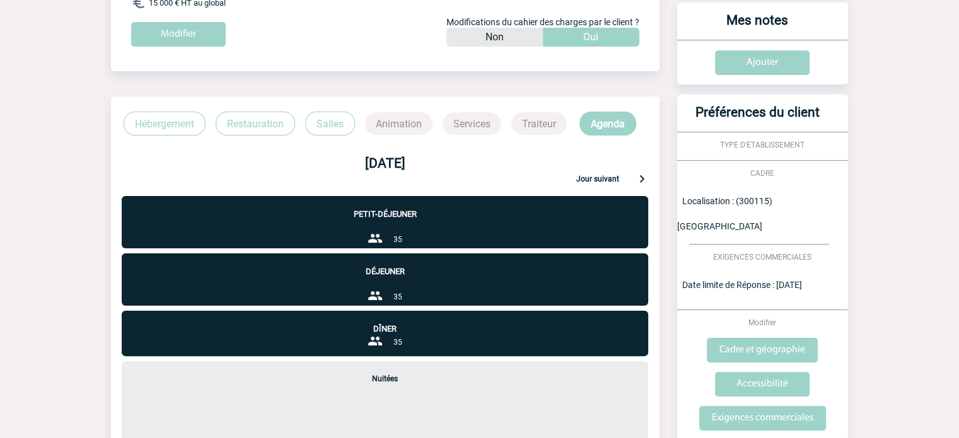
scroll to position [252, 0]
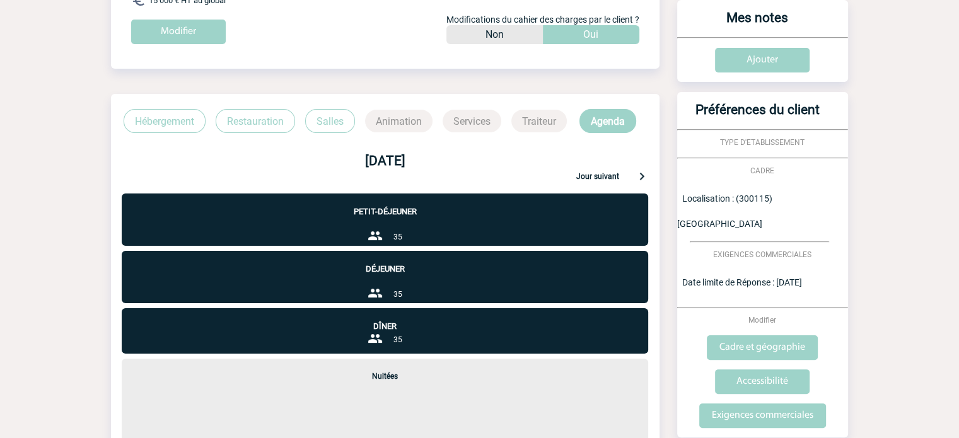
click at [166, 120] on p "Hébergement" at bounding box center [165, 121] width 82 height 24
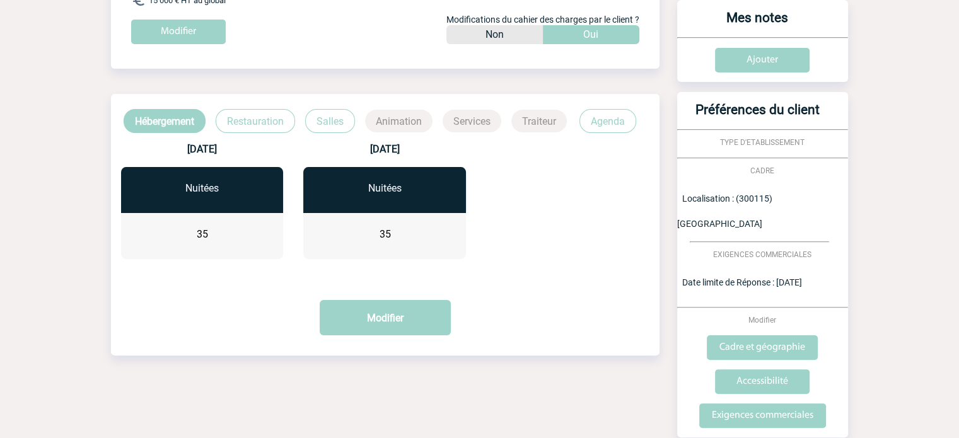
click at [255, 119] on p "Restauration" at bounding box center [255, 121] width 79 height 24
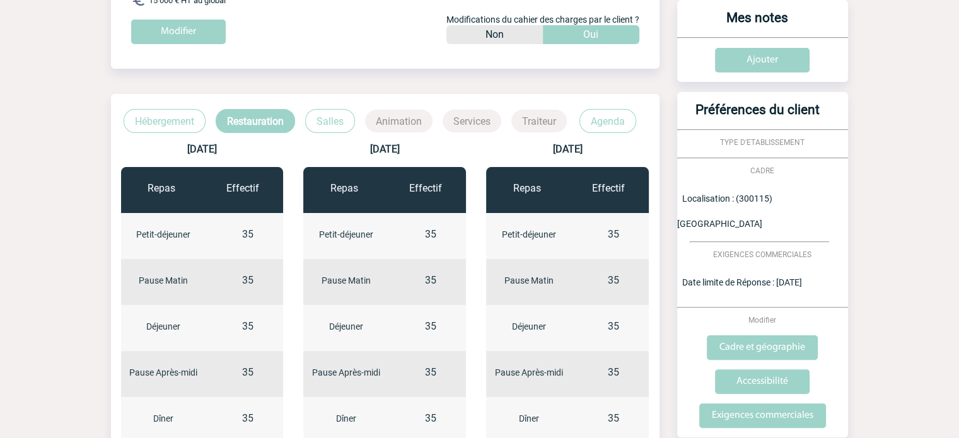
click at [344, 120] on p "Salles" at bounding box center [330, 121] width 50 height 24
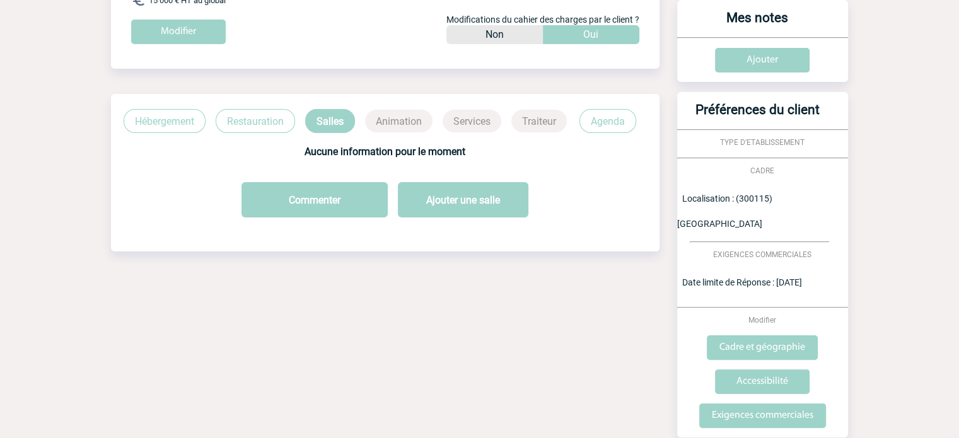
click at [593, 122] on p "Agenda" at bounding box center [608, 121] width 57 height 24
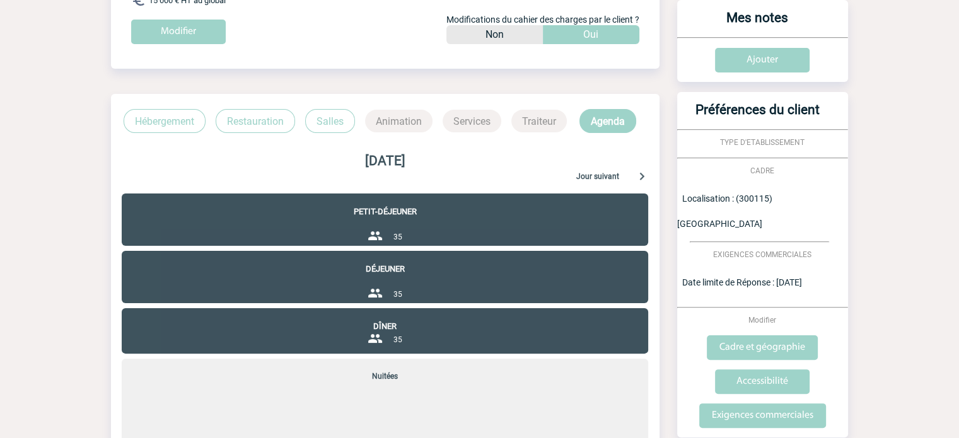
scroll to position [63, 0]
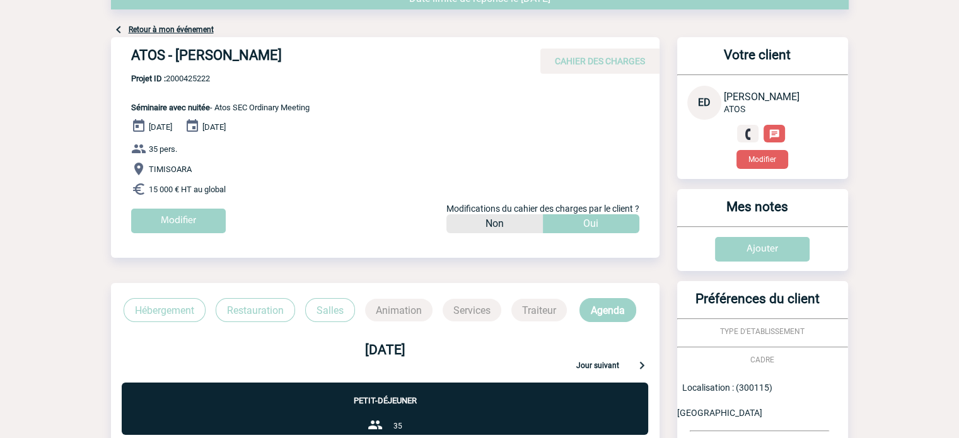
click at [187, 79] on span "Projet ID : 2000425222" at bounding box center [220, 78] width 178 height 9
copy span "2000425222"
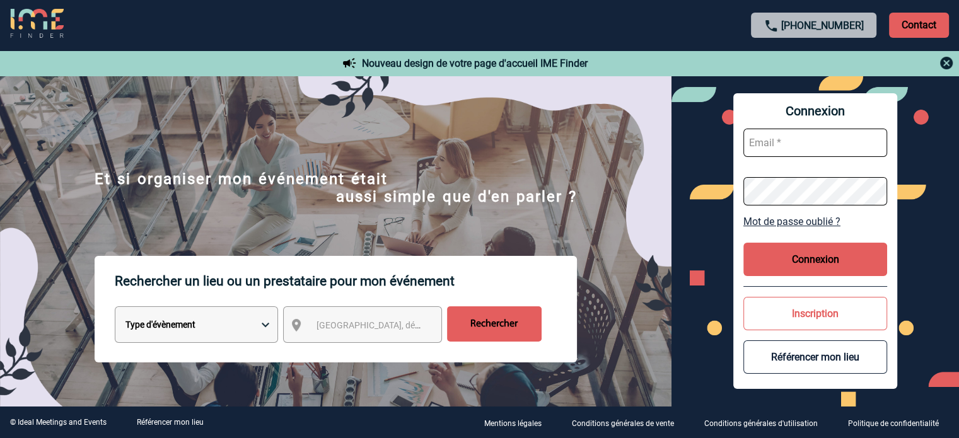
type input "[EMAIL_ADDRESS][DOMAIN_NAME]"
click at [820, 266] on button "Connexion" at bounding box center [816, 259] width 144 height 33
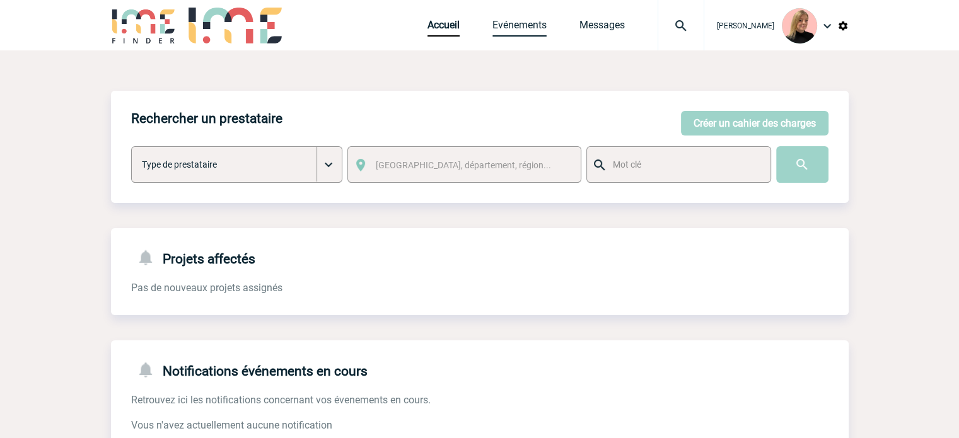
click at [545, 25] on link "Evénements" at bounding box center [520, 28] width 54 height 18
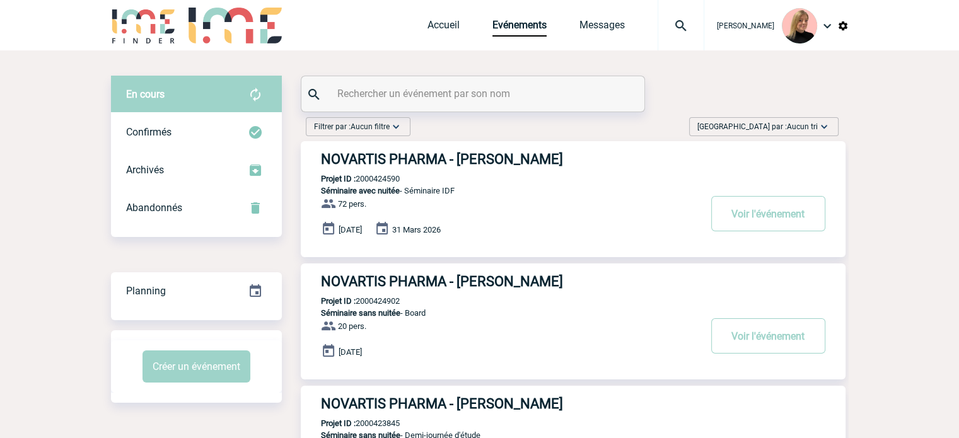
click at [359, 133] on div "Filtrer par : Aucun filtre Aucun filtre Prise de brief Recherche & Sélection Pr…" at bounding box center [358, 126] width 105 height 19
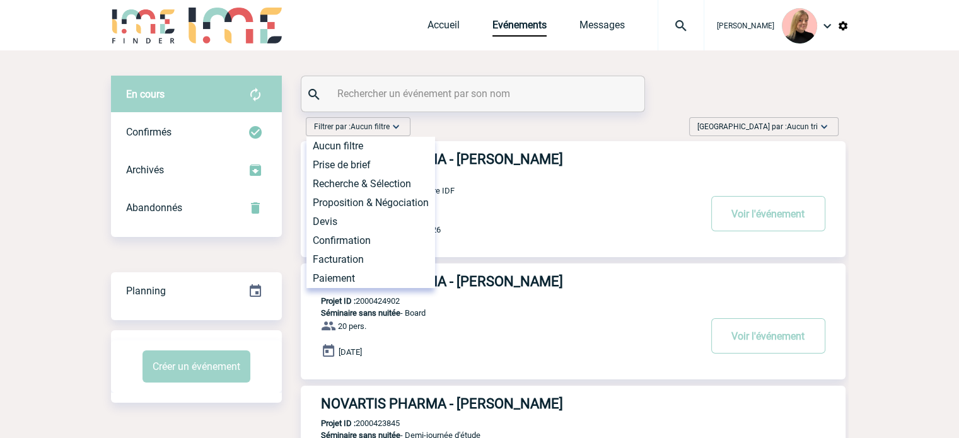
click at [784, 126] on span "[GEOGRAPHIC_DATA] par : Aucun tri" at bounding box center [757, 126] width 120 height 13
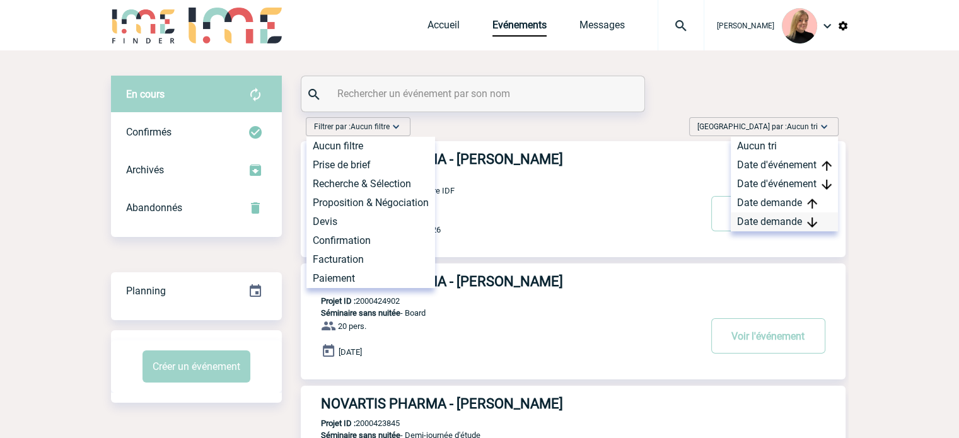
click at [771, 217] on div "Date demande" at bounding box center [784, 222] width 107 height 19
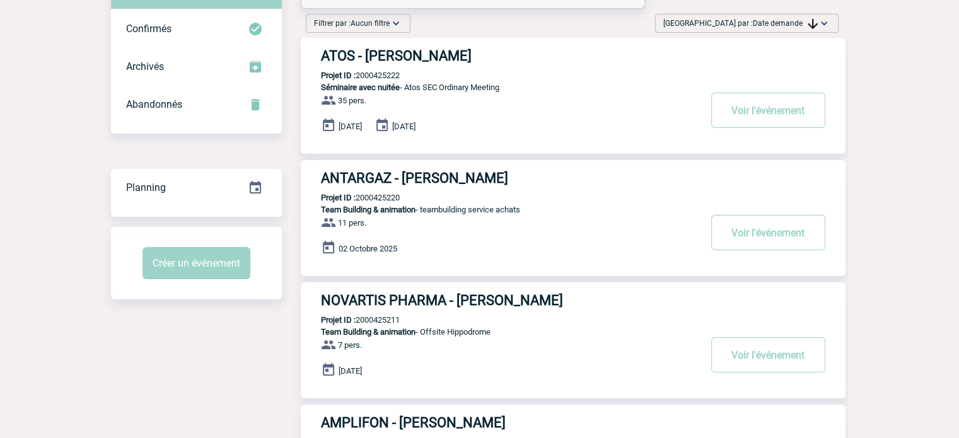
scroll to position [189, 0]
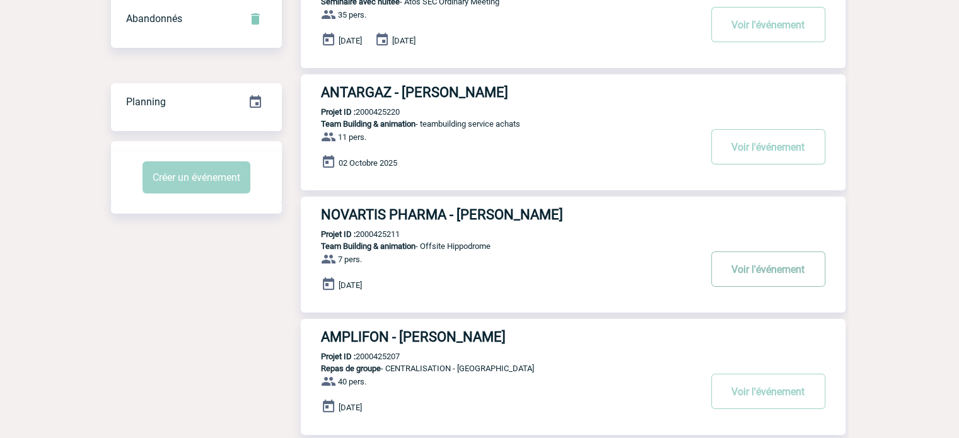
click at [748, 269] on button "Voir l'événement" at bounding box center [768, 269] width 114 height 35
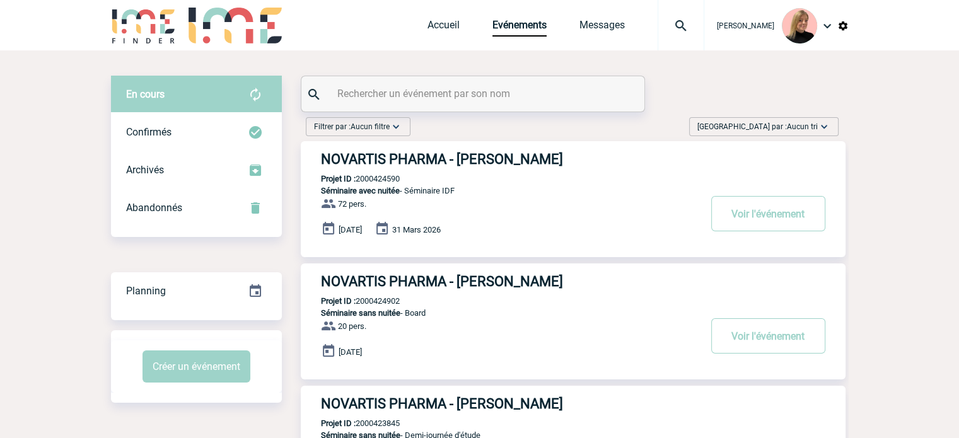
click at [802, 128] on span "Aucun tri" at bounding box center [802, 126] width 31 height 9
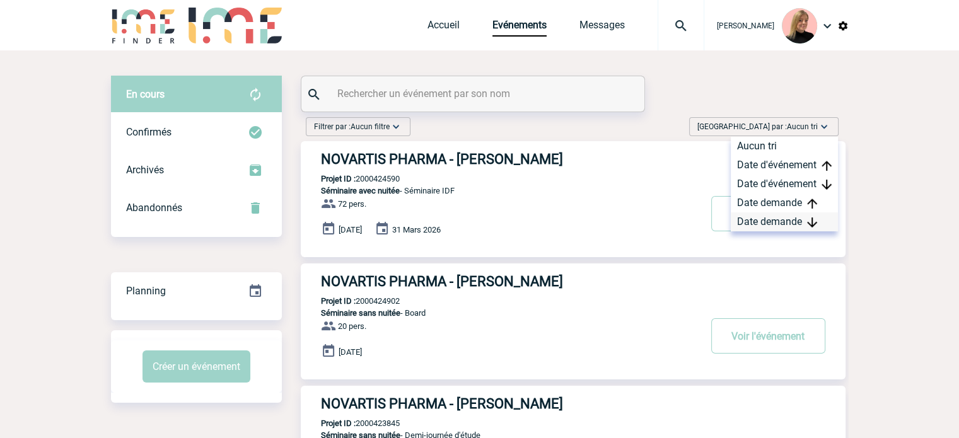
click at [796, 217] on div "Date demande" at bounding box center [784, 222] width 107 height 19
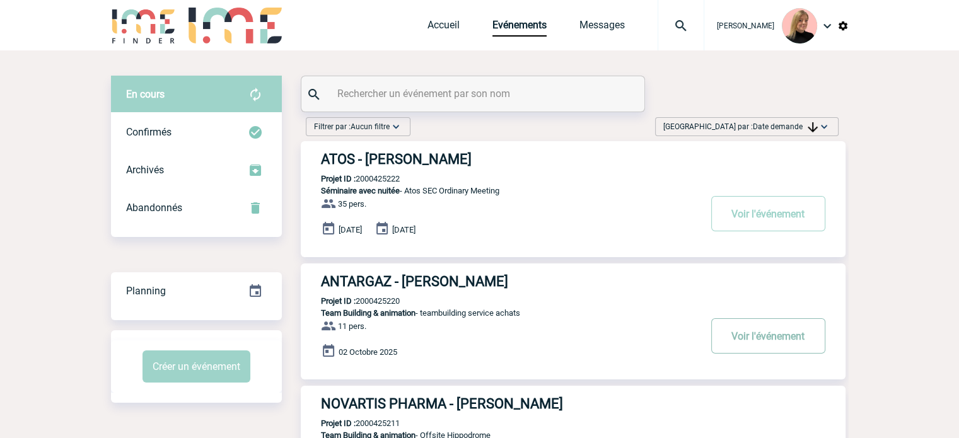
click at [742, 329] on button "Voir l'événement" at bounding box center [768, 335] width 114 height 35
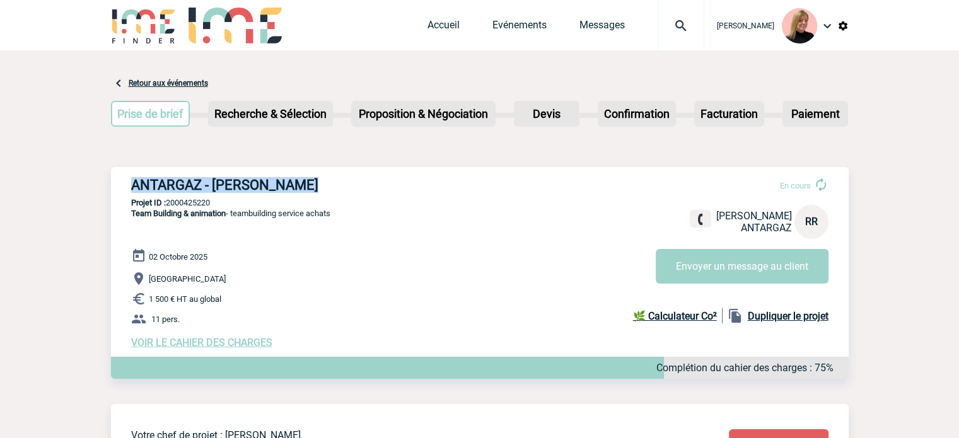
drag, startPoint x: 133, startPoint y: 189, endPoint x: 329, endPoint y: 178, distance: 195.8
click at [329, 178] on h3 "ANTARGAZ - Romane RUFFIN" at bounding box center [320, 185] width 378 height 16
copy h3 "ANTARGAZ - Romane RUFFIN"
click at [551, 16] on div "Accueil Evénements Messages Projet, client Projet, client" at bounding box center [566, 25] width 277 height 50
click at [547, 27] on link "Evénements" at bounding box center [520, 28] width 54 height 18
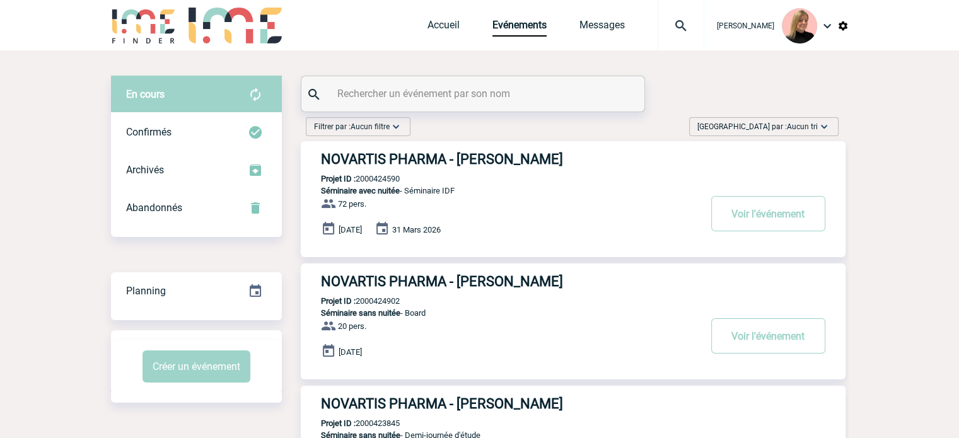
click at [794, 122] on span "Aucun tri" at bounding box center [802, 126] width 31 height 9
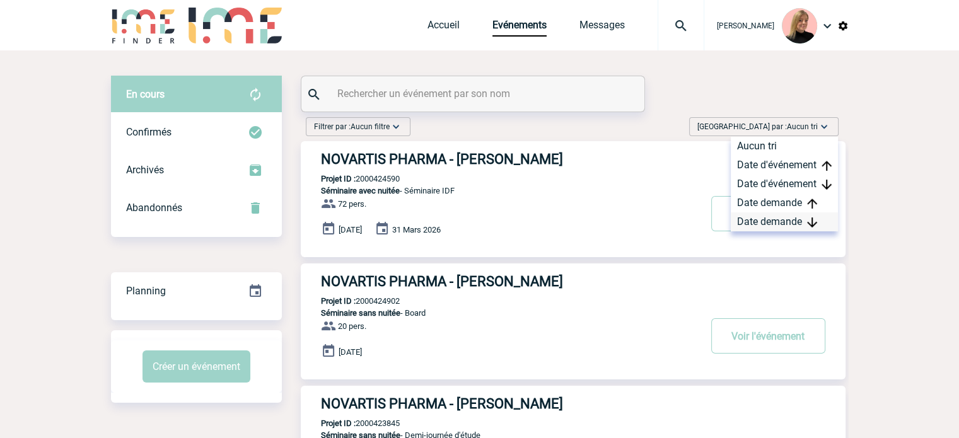
click at [773, 226] on div "Date demande" at bounding box center [784, 222] width 107 height 19
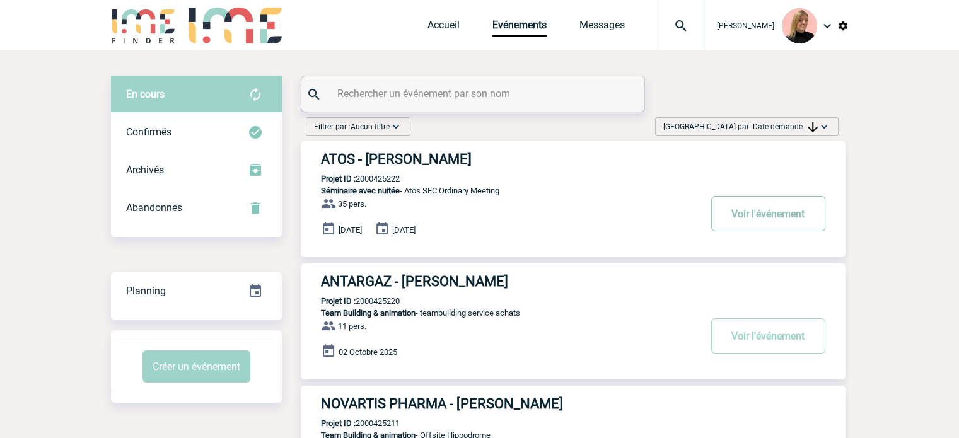
click at [744, 211] on button "Voir l'événement" at bounding box center [768, 213] width 114 height 35
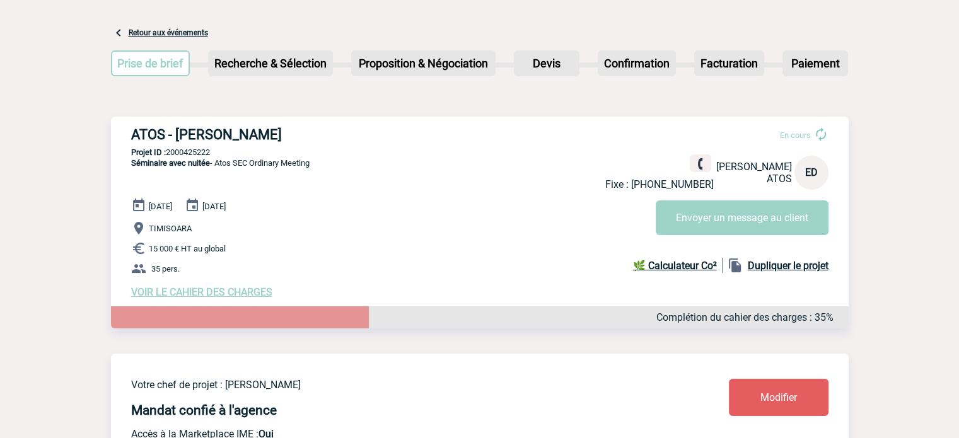
scroll to position [126, 0]
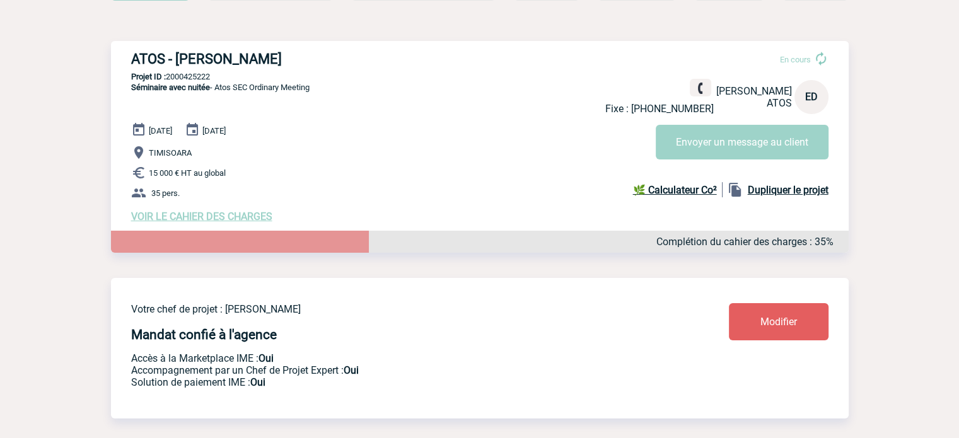
click at [762, 332] on link "Modifier" at bounding box center [779, 321] width 100 height 37
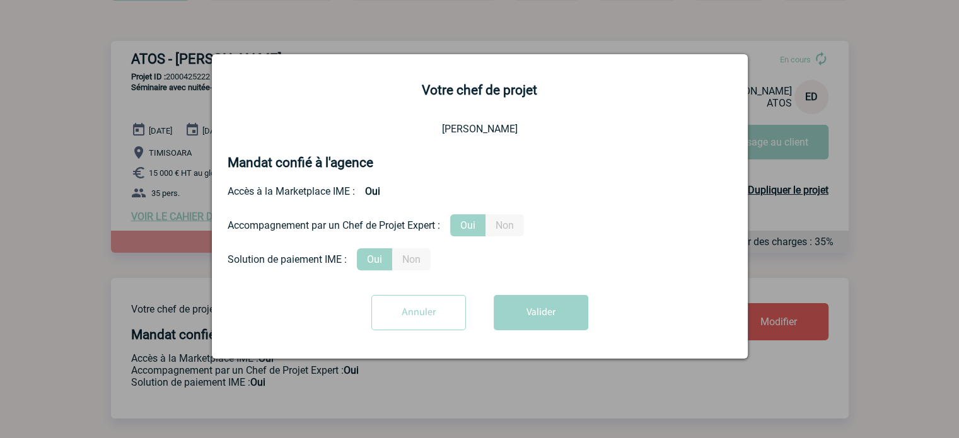
click at [438, 311] on input "Annuler" at bounding box center [418, 312] width 95 height 35
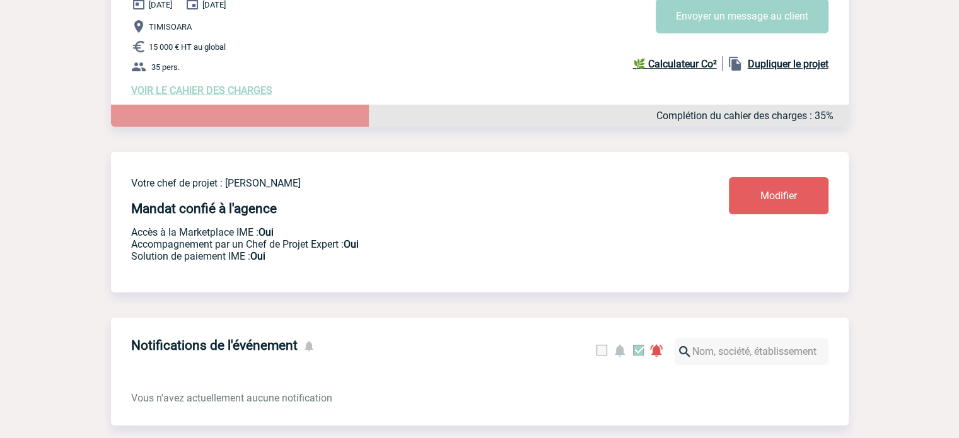
scroll to position [0, 0]
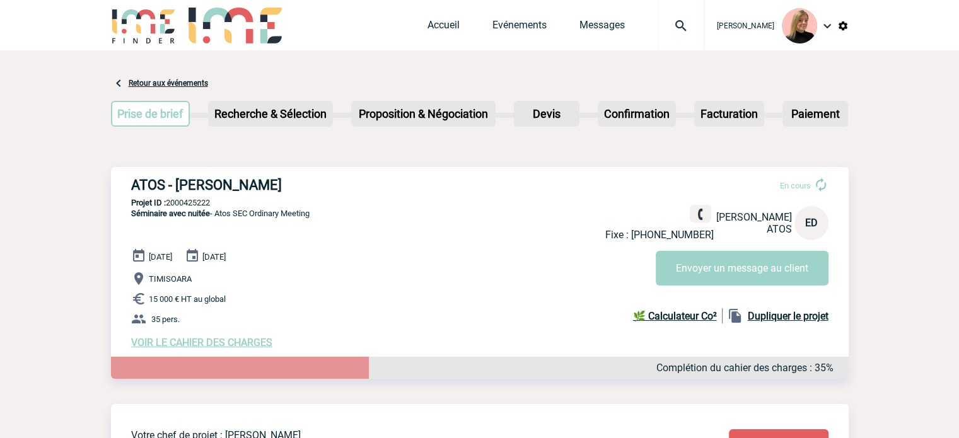
click at [251, 340] on span "VOIR LE CAHIER DES CHARGES" at bounding box center [201, 343] width 141 height 12
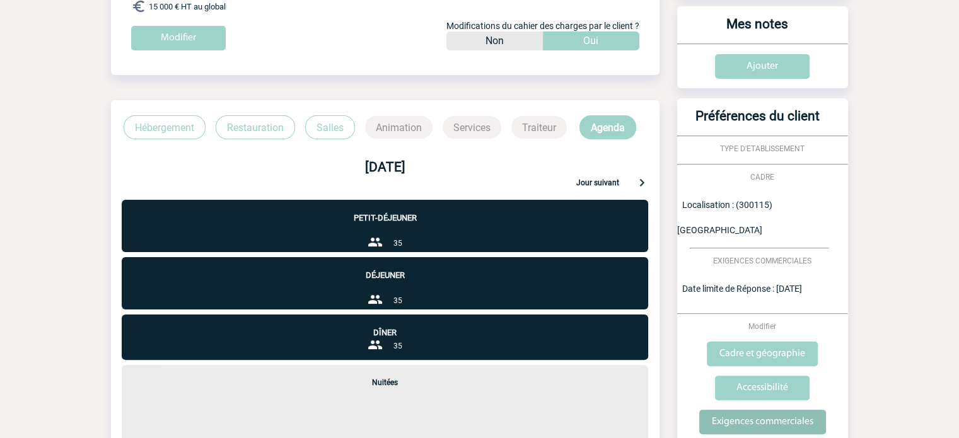
scroll to position [378, 0]
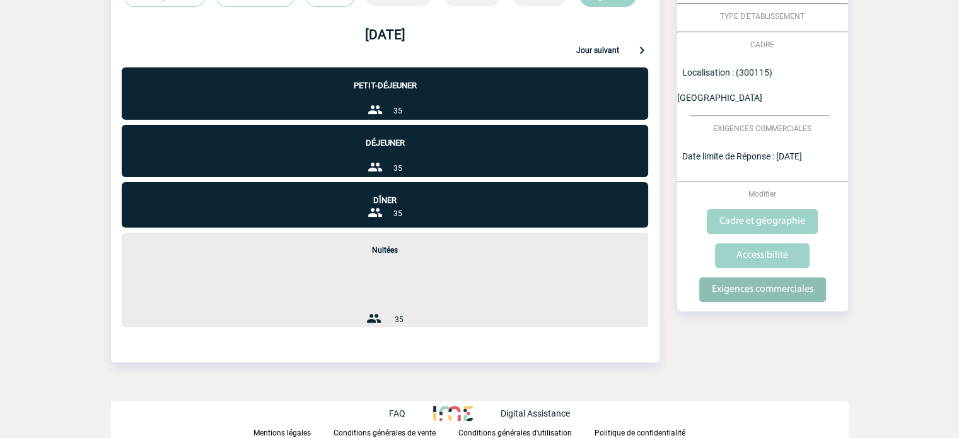
click at [752, 277] on input "Exigences commerciales" at bounding box center [762, 289] width 127 height 25
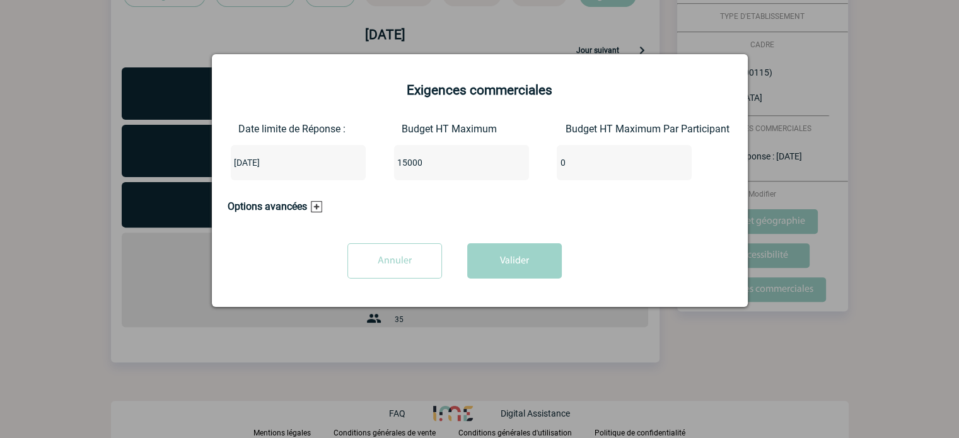
drag, startPoint x: 447, startPoint y: 165, endPoint x: 260, endPoint y: 175, distance: 187.6
click at [260, 175] on div "Date limite de Réponse : [DATE] Budget HT Maximum 15000 Budget HT Maximum Par P…" at bounding box center [480, 156] width 504 height 67
type input "30000"
click at [527, 263] on button "Valider" at bounding box center [514, 260] width 95 height 35
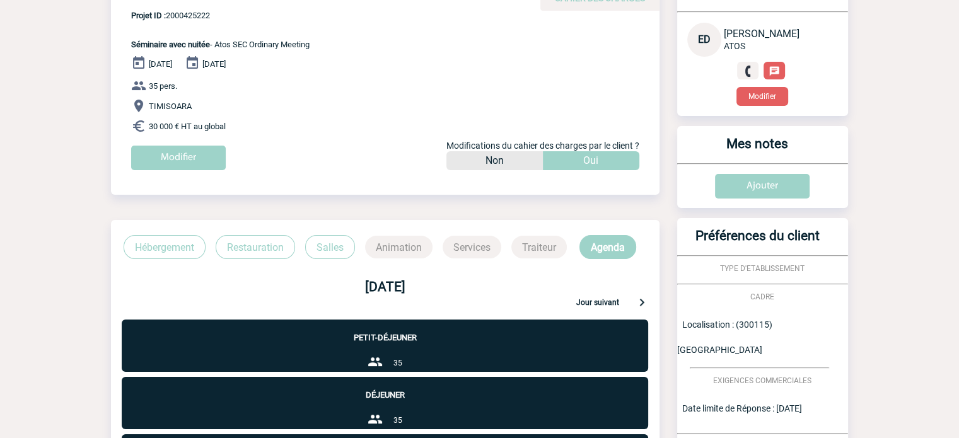
scroll to position [0, 0]
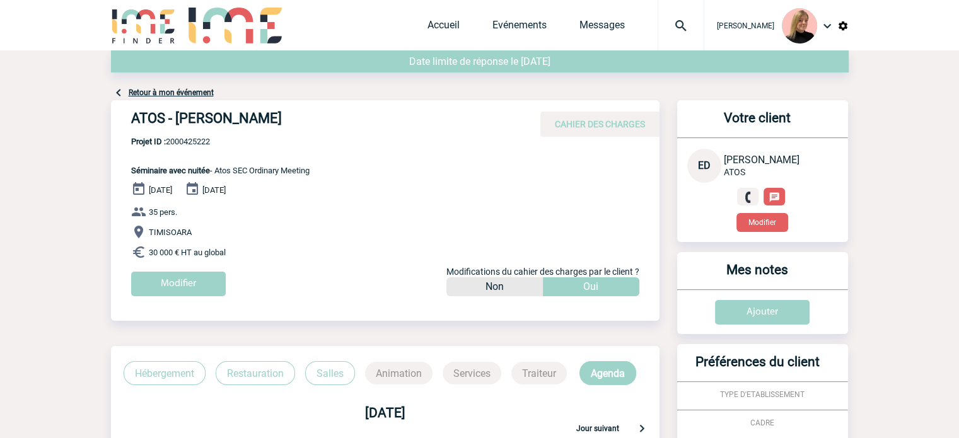
click at [192, 143] on span "Projet ID : 2000425222" at bounding box center [220, 141] width 178 height 9
copy span "2000425222"
click at [202, 138] on span "Projet ID : 2000425222" at bounding box center [220, 141] width 178 height 9
drag, startPoint x: 218, startPoint y: 173, endPoint x: 330, endPoint y: 165, distance: 113.1
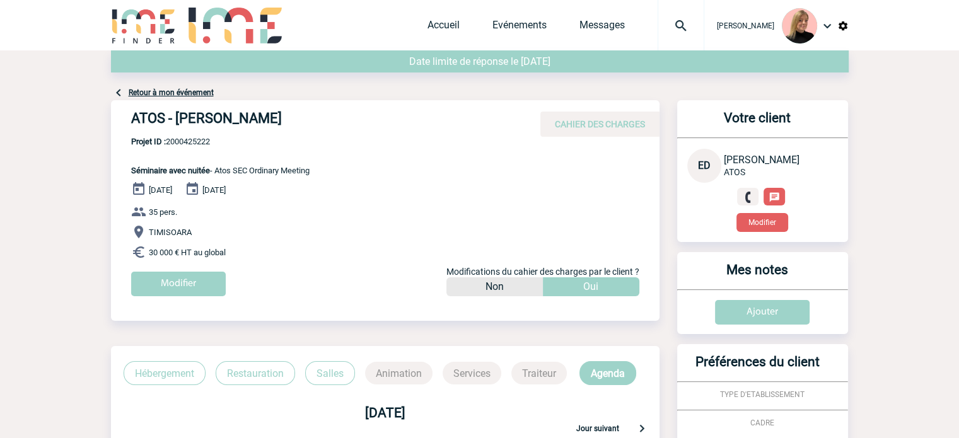
click at [330, 165] on div "ATOS - [PERSON_NAME] CAHIER DES CHARGES ATOS - [PERSON_NAME] - Séminaire avec n…" at bounding box center [385, 203] width 549 height 206
copy span "Atos SEC Ordinary Meeting"
click at [189, 145] on span "Projet ID : 2000425222" at bounding box center [220, 141] width 178 height 9
copy span "2000425222"
